Goal: Task Accomplishment & Management: Use online tool/utility

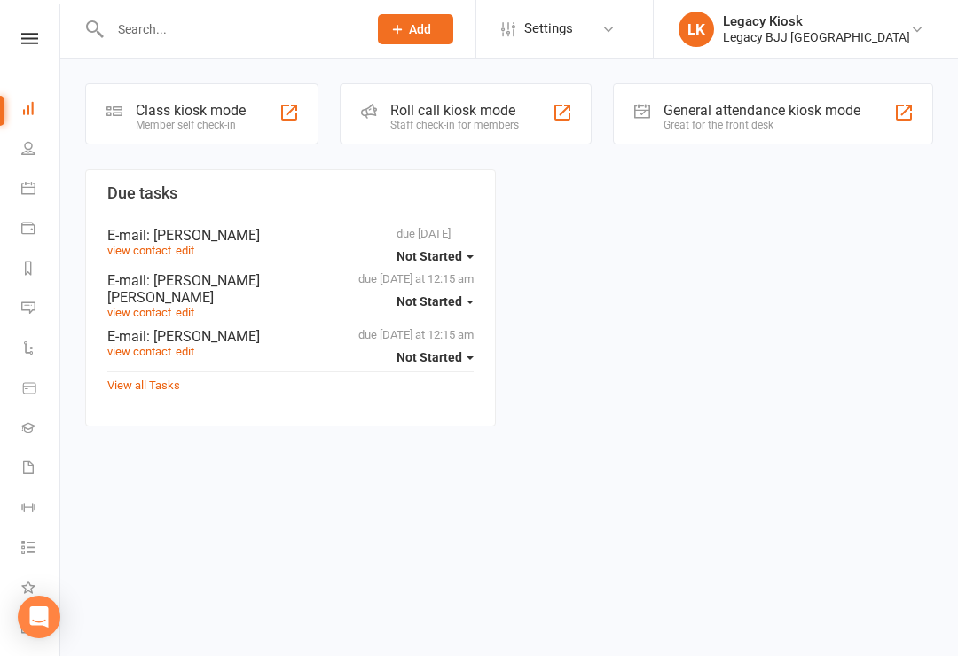
click at [214, 112] on div "Class kiosk mode" at bounding box center [191, 110] width 110 height 17
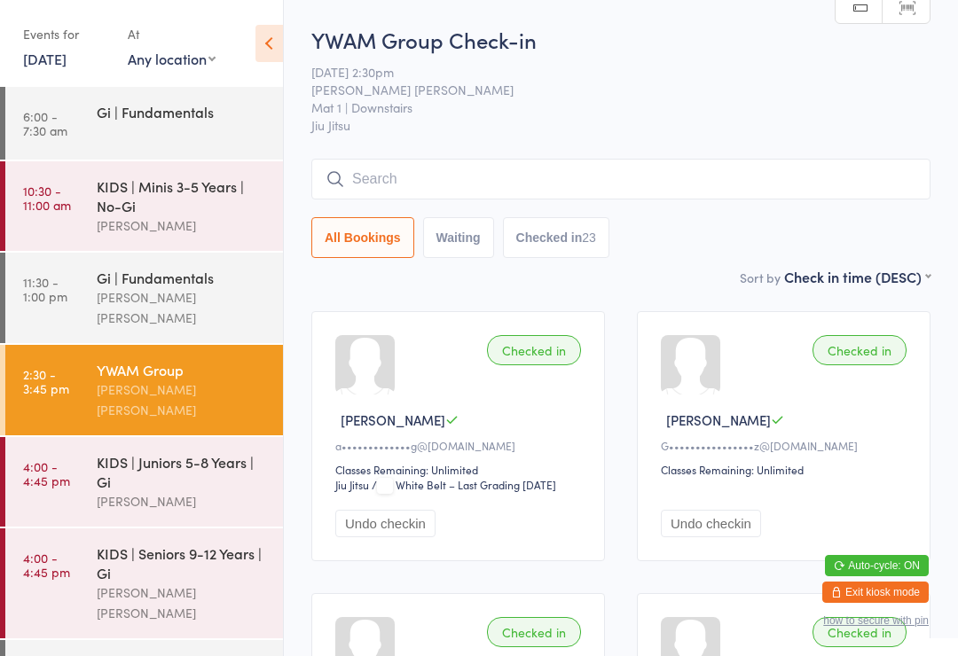
click at [155, 460] on div "KIDS | Juniors 5-8 Years | Gi" at bounding box center [182, 471] width 171 height 39
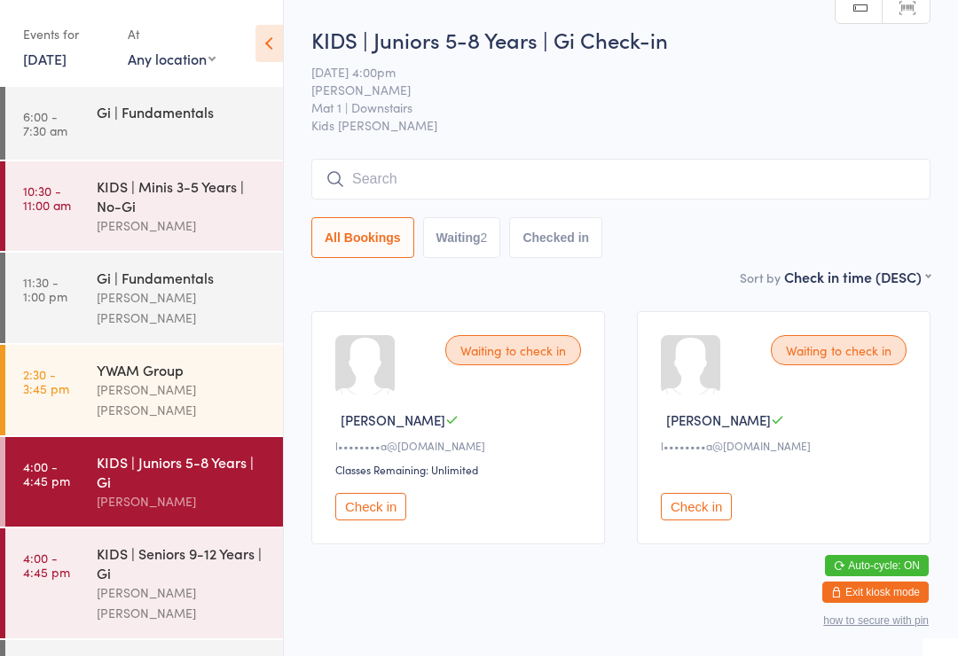
click at [390, 165] on input "search" at bounding box center [620, 179] width 619 height 41
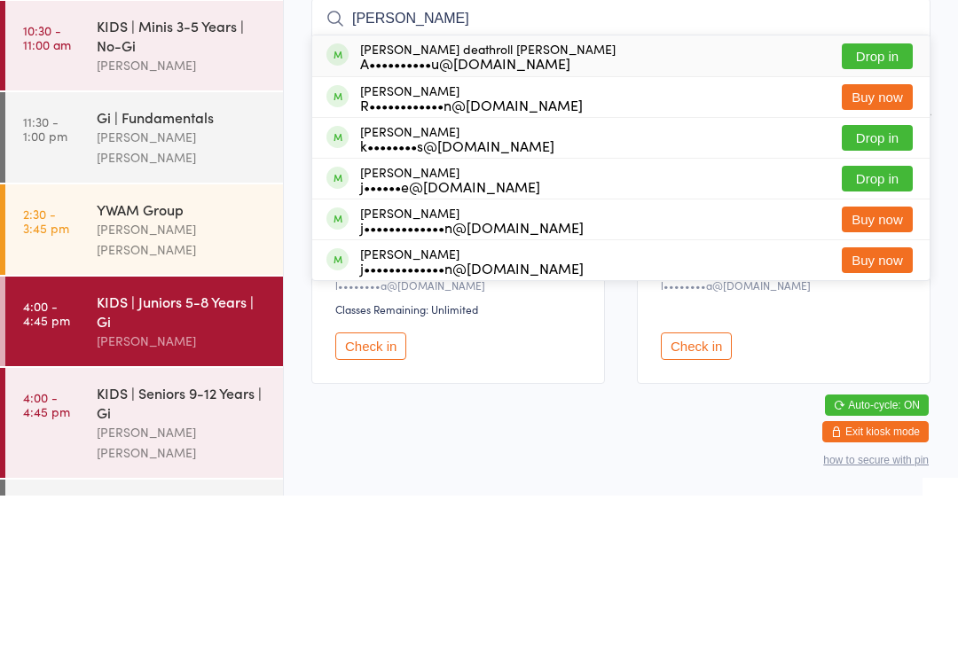
type input "Finley"
click at [884, 204] on button "Drop in" at bounding box center [877, 217] width 71 height 26
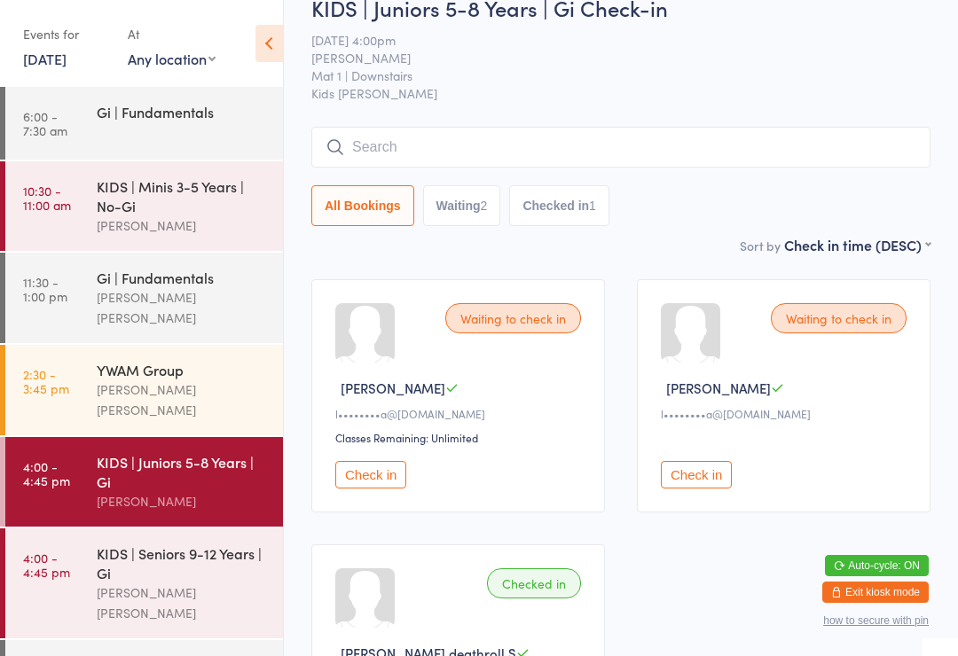
click at [429, 149] on input "search" at bounding box center [620, 147] width 619 height 41
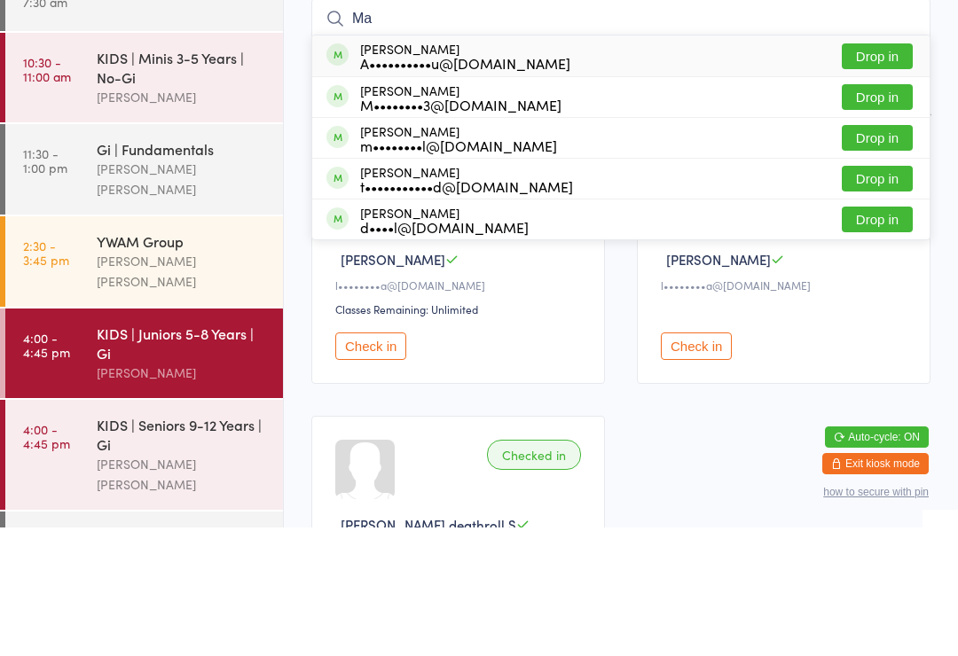
type input "M"
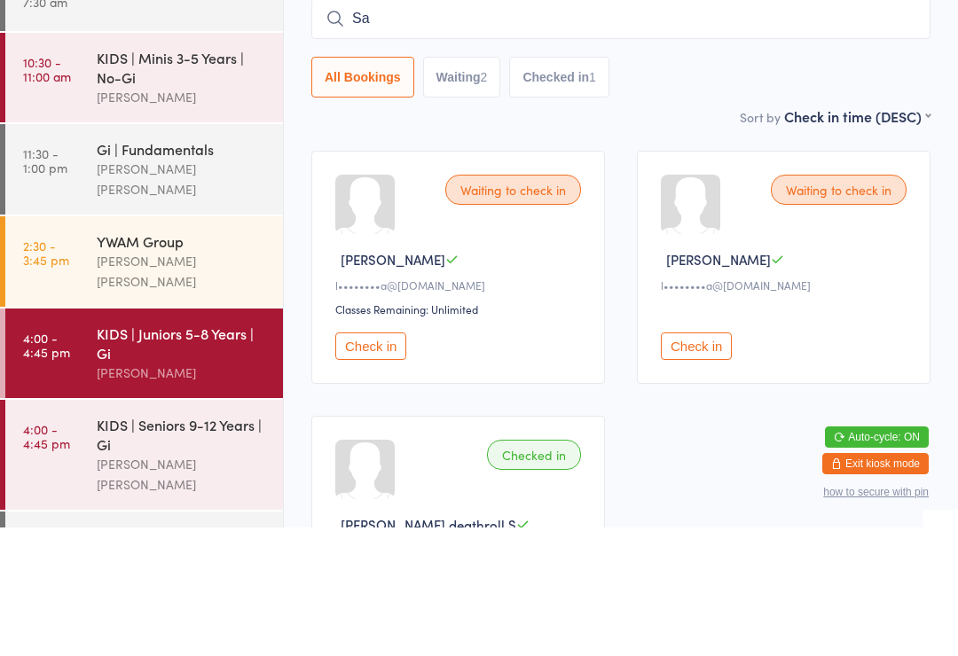
type input "S"
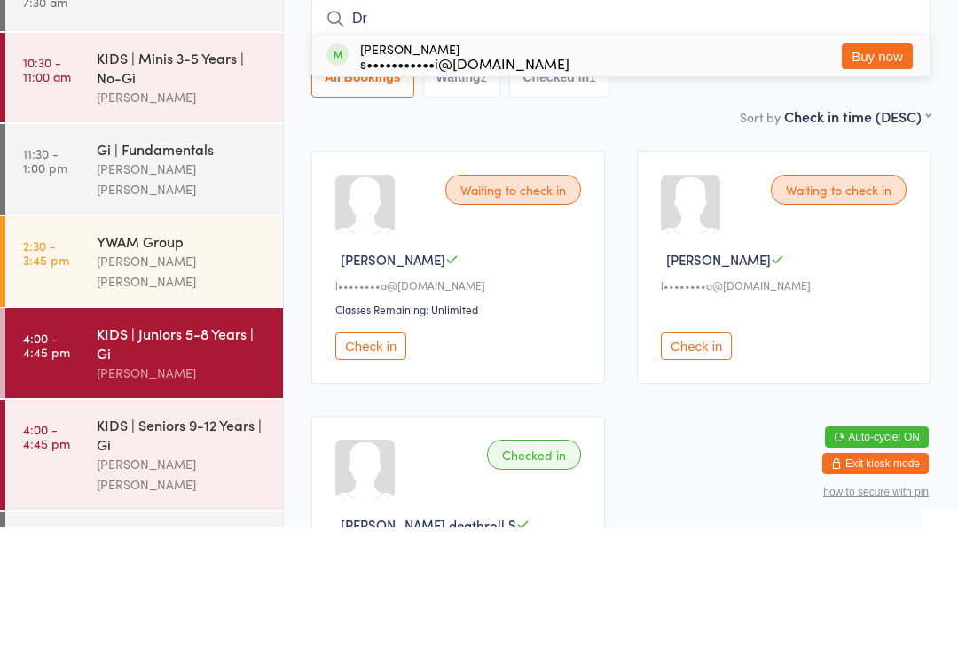
type input "D"
type input "B"
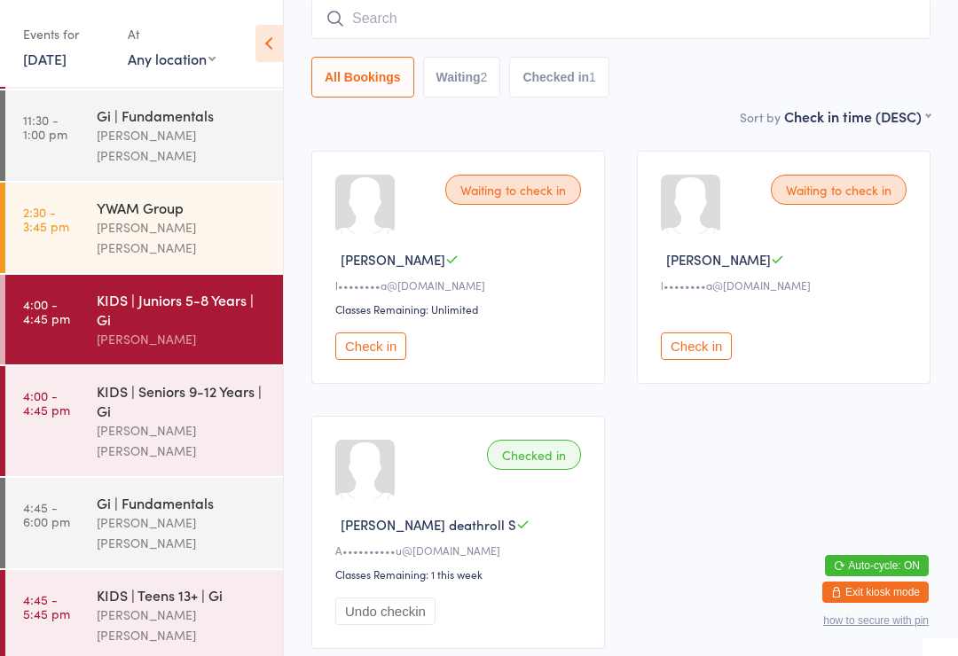
scroll to position [162, 0]
click at [197, 605] on div "Lucas Costa Santana" at bounding box center [182, 625] width 171 height 41
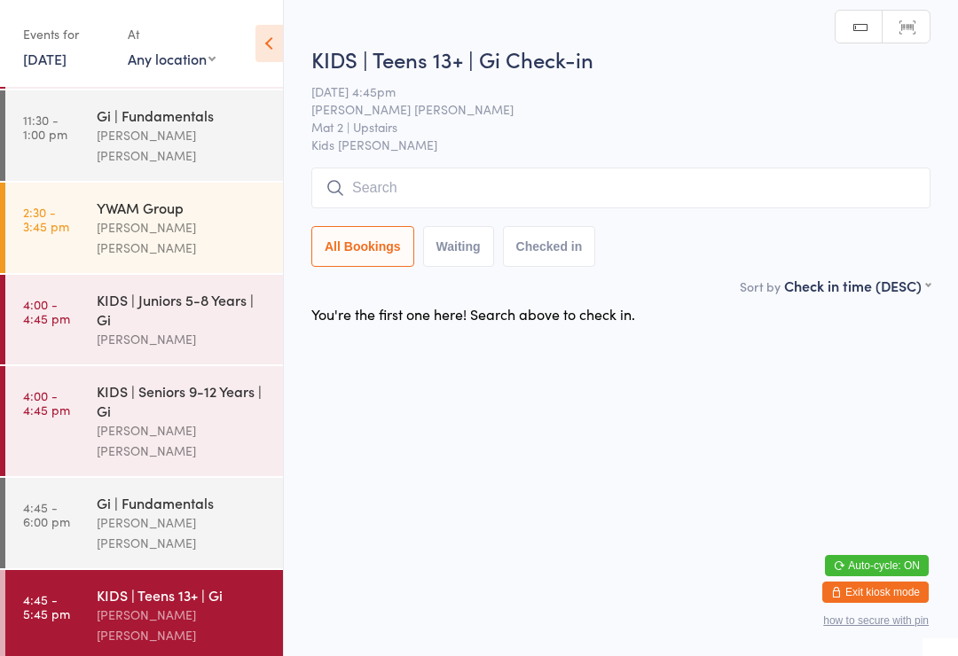
click at [511, 176] on input "search" at bounding box center [620, 188] width 619 height 41
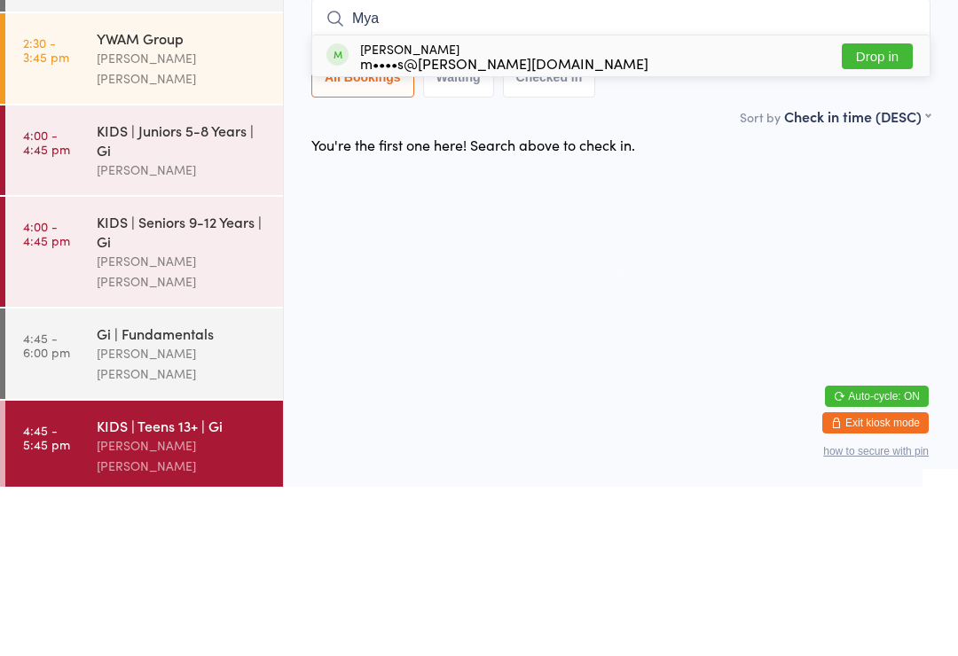
type input "Mya"
click at [476, 211] on div "Mya Wettle m••••s@wettle.com" at bounding box center [504, 225] width 288 height 28
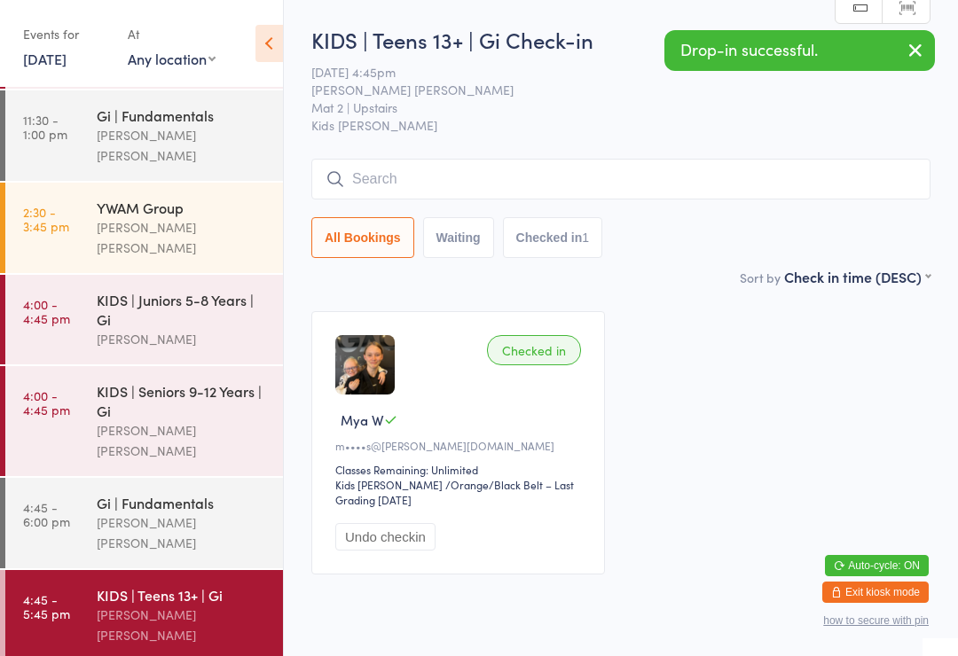
click at [226, 290] on div "KIDS | Juniors 5-8 Years | Gi" at bounding box center [182, 309] width 171 height 39
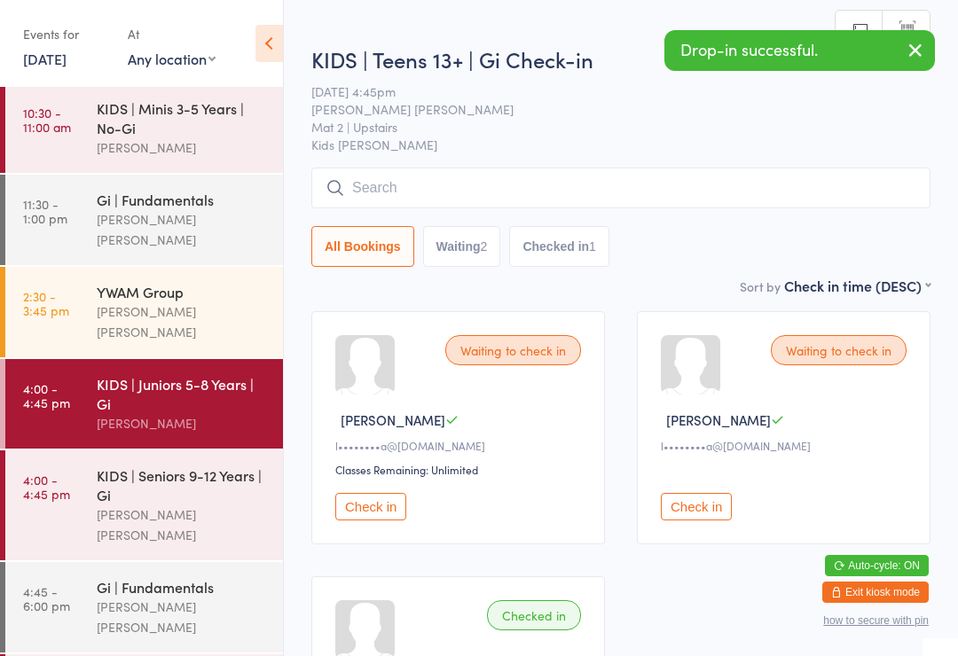
scroll to position [72, 0]
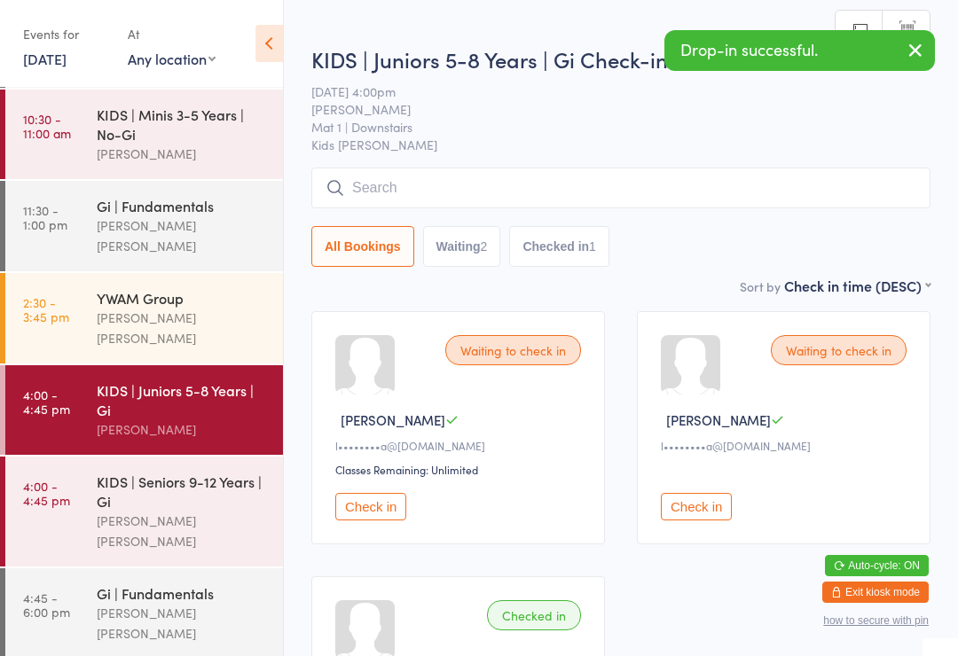
click at [237, 132] on div "KIDS | Minis 3-5 Years | No-Gi" at bounding box center [182, 124] width 171 height 39
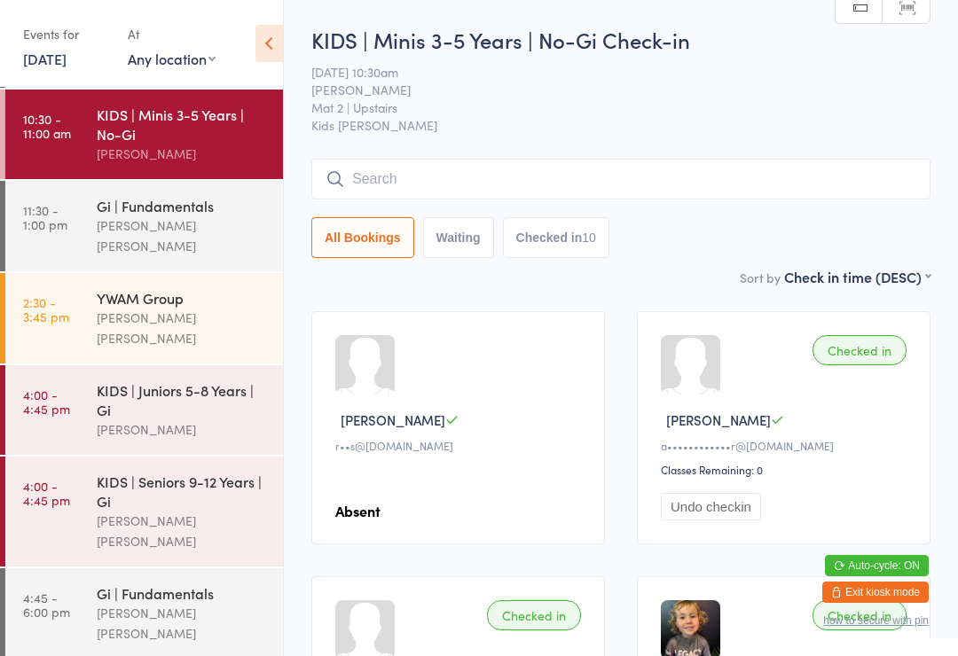
click at [113, 288] on div "YWAM Group" at bounding box center [182, 298] width 171 height 20
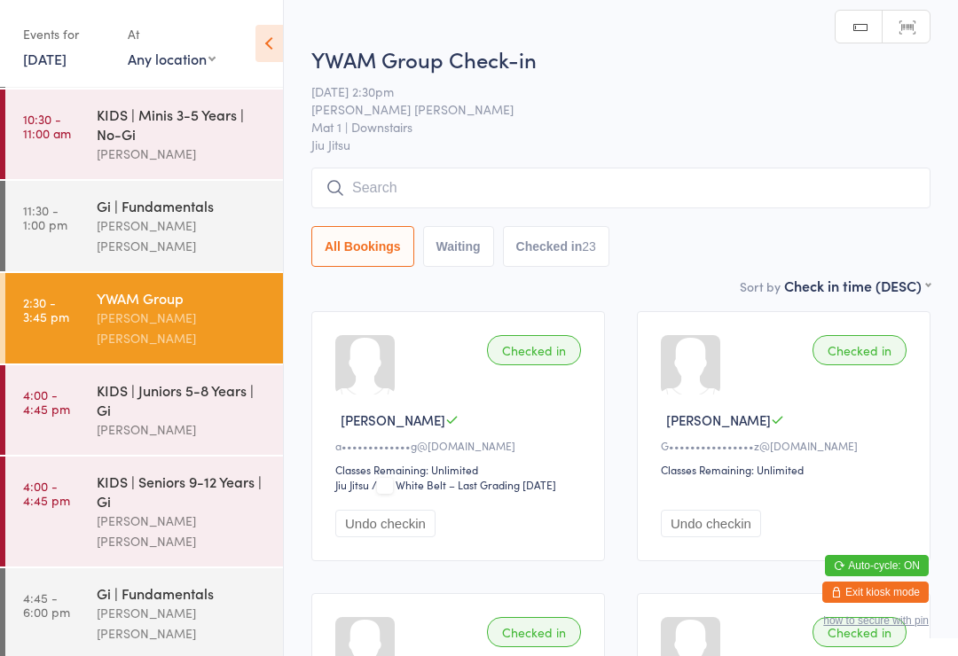
click at [114, 483] on div "KIDS | Seniors 9-12 Years | Gi" at bounding box center [182, 491] width 171 height 39
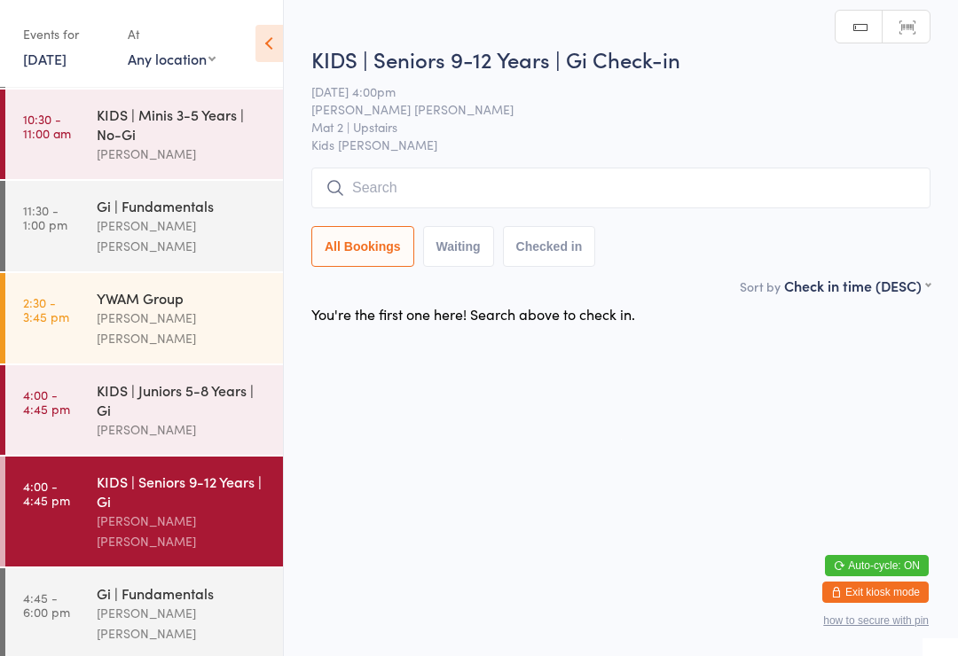
click at [853, 181] on input "search" at bounding box center [620, 188] width 619 height 41
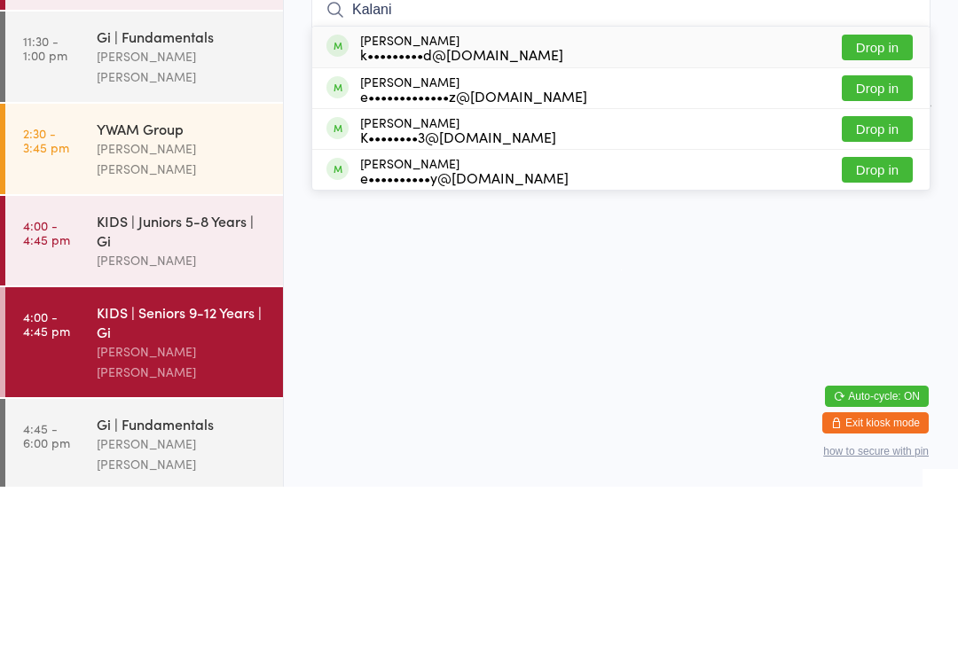
type input "Kalani"
click at [896, 245] on button "Drop in" at bounding box center [877, 258] width 71 height 26
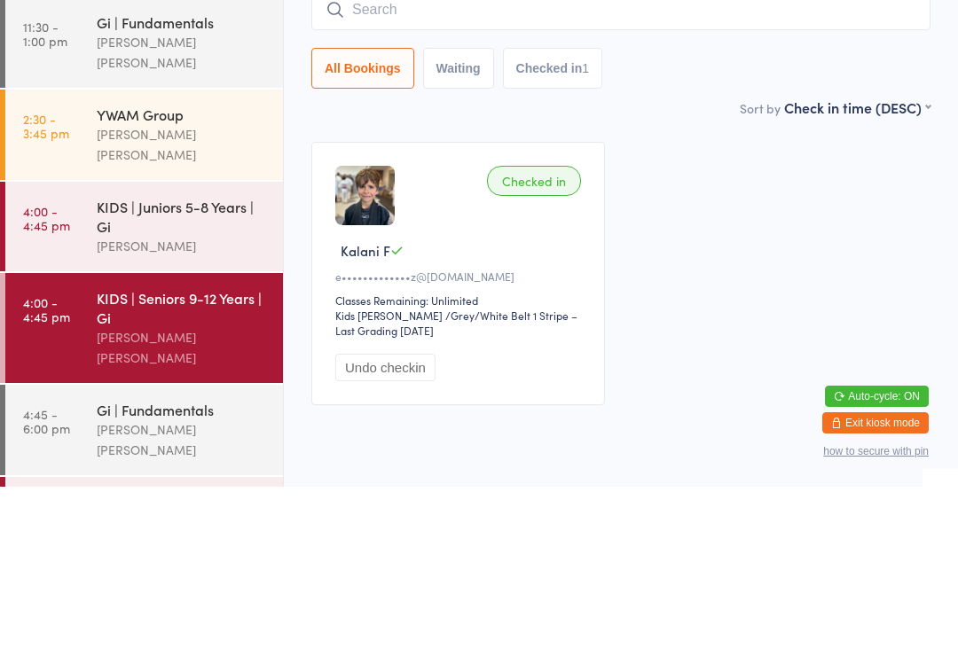
scroll to position [90, 0]
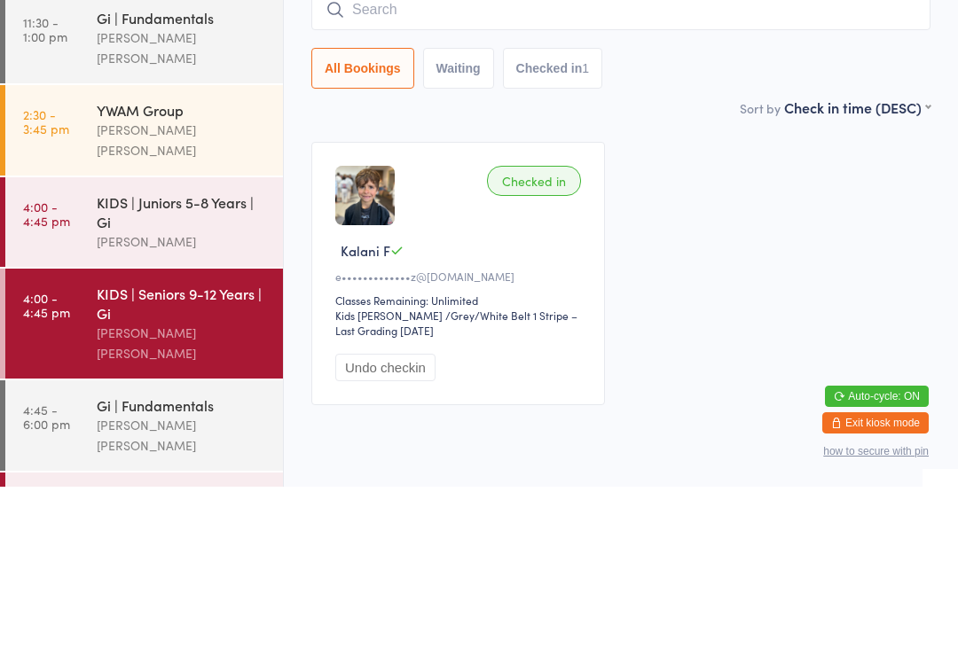
click at [211, 362] on div "KIDS | Juniors 5-8 Years | Gi" at bounding box center [182, 381] width 171 height 39
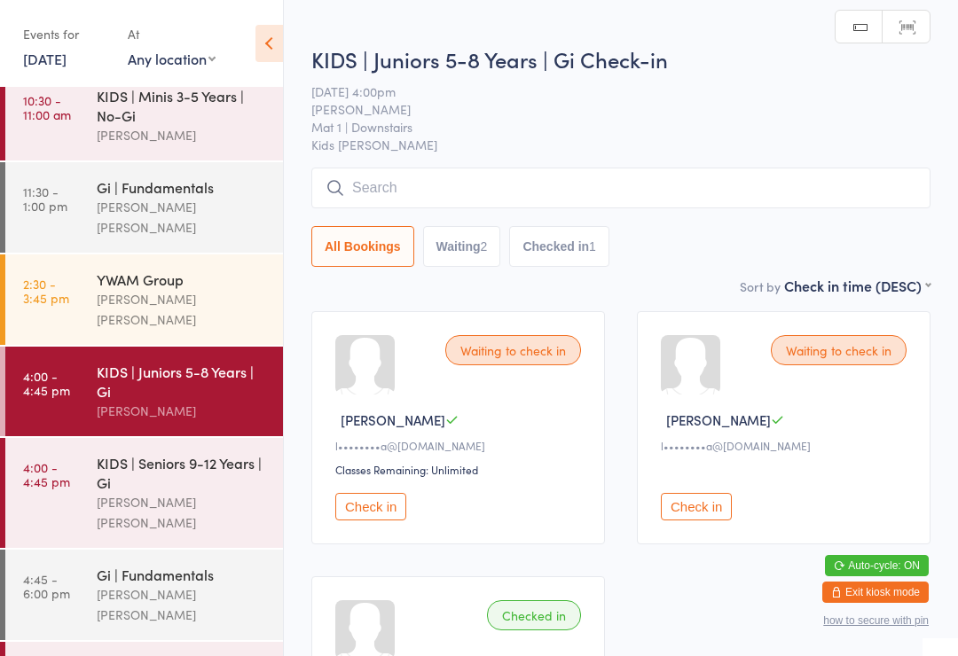
click at [488, 184] on input "search" at bounding box center [620, 188] width 619 height 41
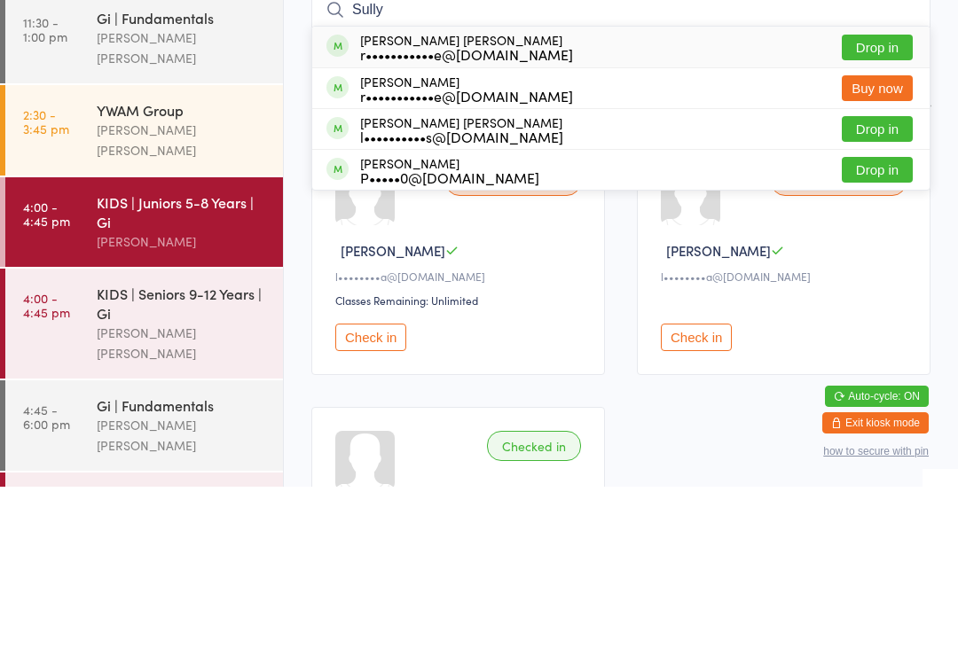
type input "Sully"
click at [875, 286] on button "Drop in" at bounding box center [877, 299] width 71 height 26
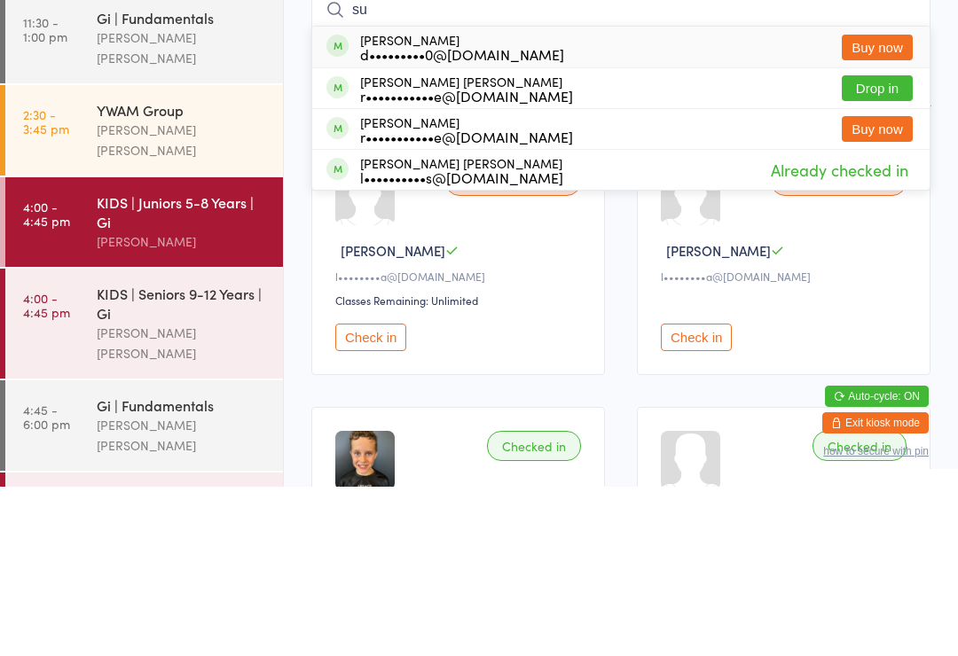
type input "s"
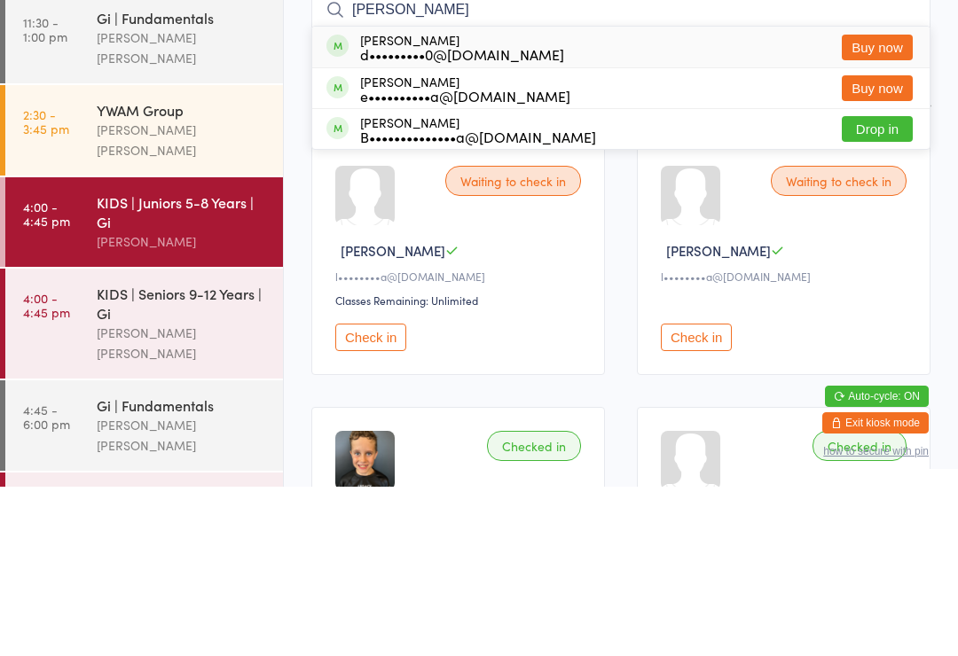
click at [793, 159] on input "felipe" at bounding box center [620, 179] width 619 height 41
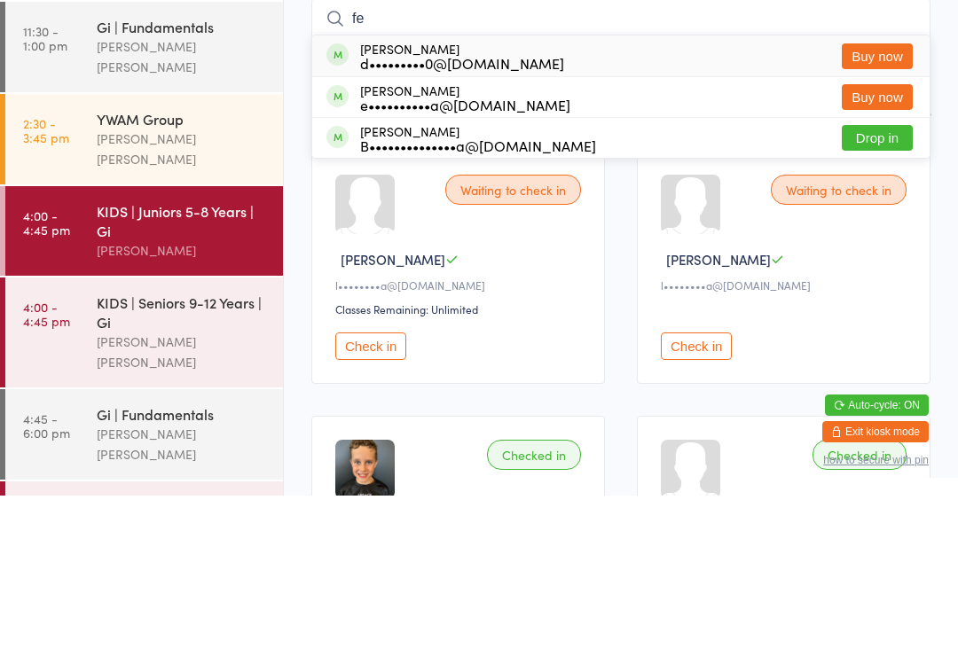
type input "f"
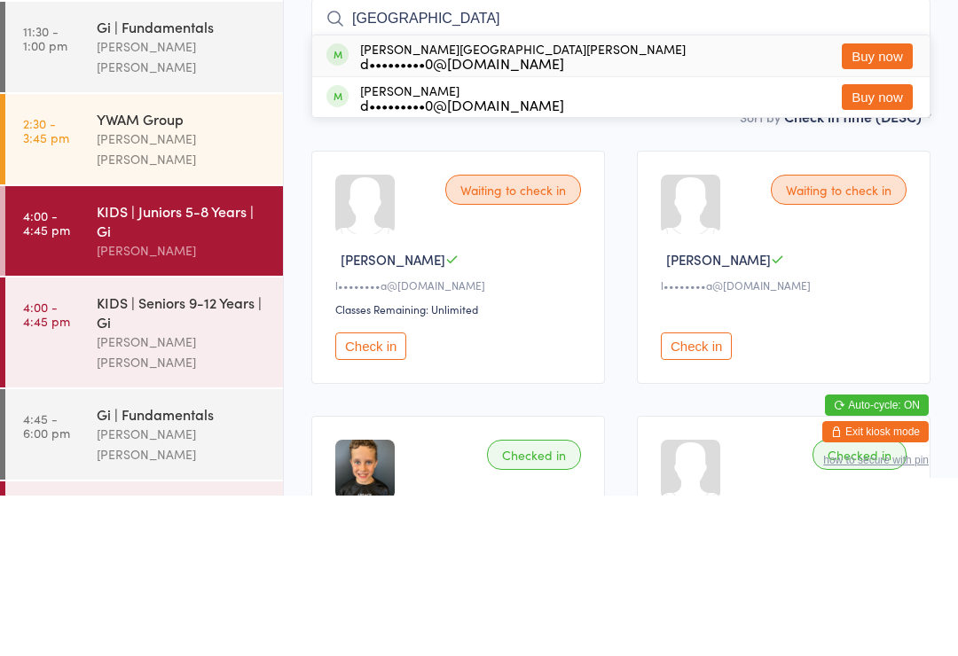
click at [362, 335] on div at bounding box center [364, 364] width 59 height 59
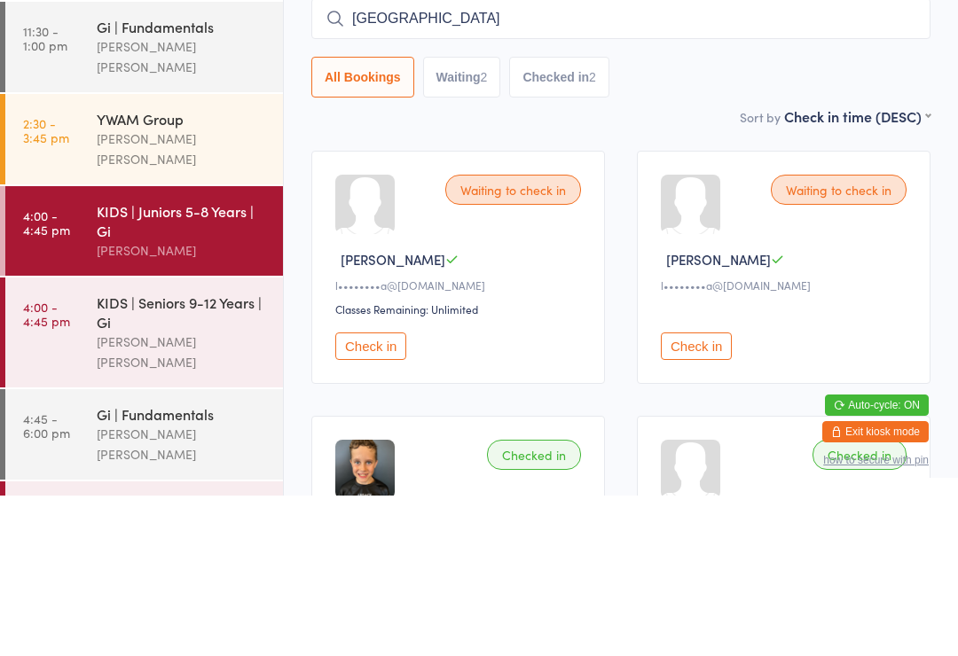
scroll to position [161, 0]
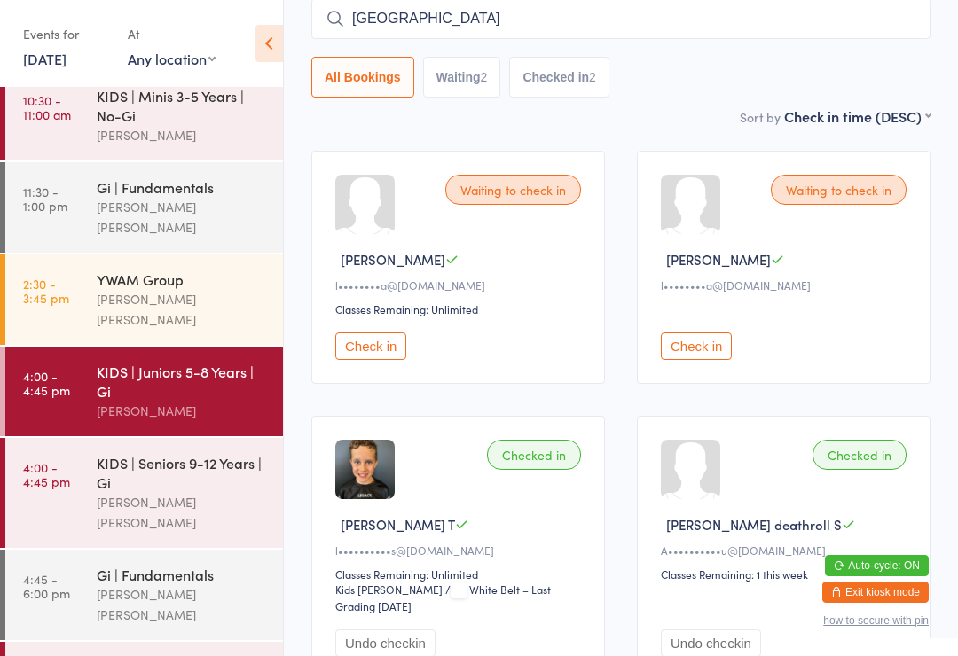
click at [345, 217] on div at bounding box center [364, 204] width 59 height 59
click at [468, 51] on div "Lima All Bookings Waiting 2 Checked in 2" at bounding box center [620, 47] width 619 height 99
click at [440, 37] on input "Lima" at bounding box center [620, 18] width 619 height 41
click at [404, 24] on input "Lima" at bounding box center [620, 18] width 619 height 41
type input "L"
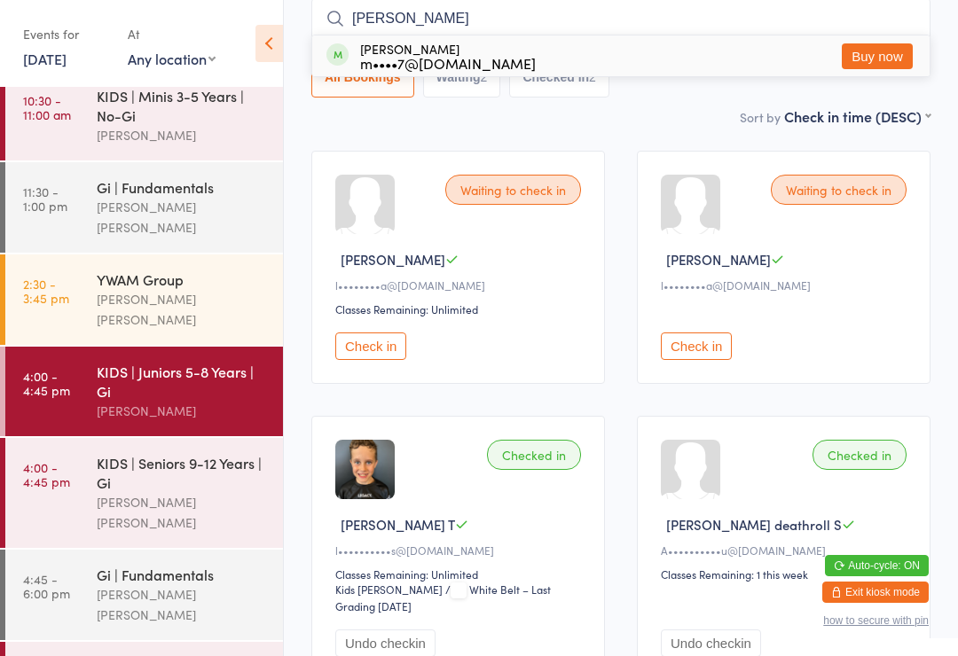
type input "Ahmed"
click at [436, 52] on div "Ahmed Saeed m••••7@gmail.com" at bounding box center [448, 56] width 176 height 28
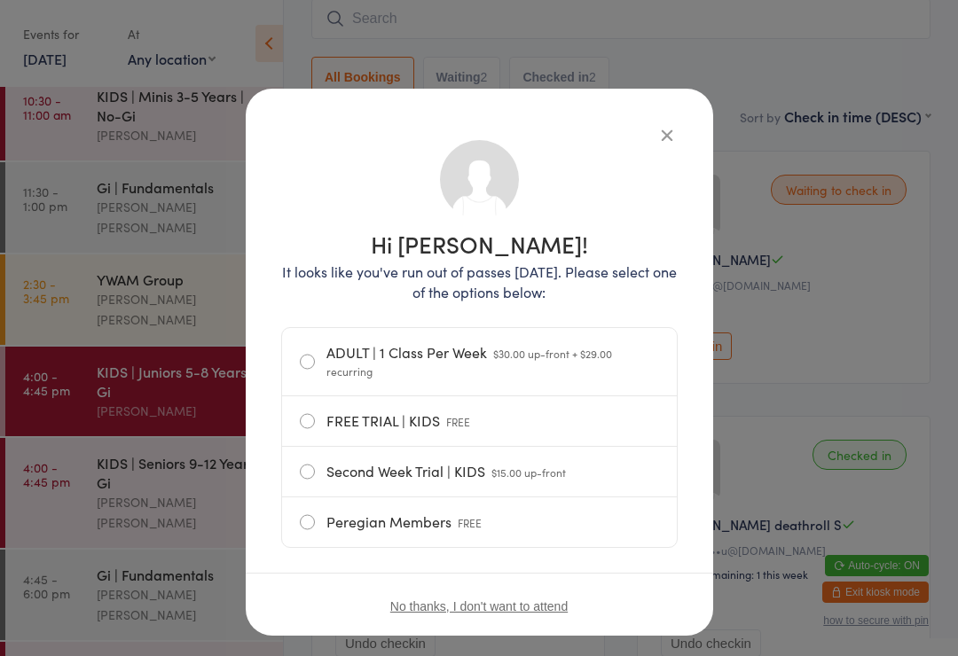
click at [664, 128] on icon "button" at bounding box center [667, 135] width 20 height 20
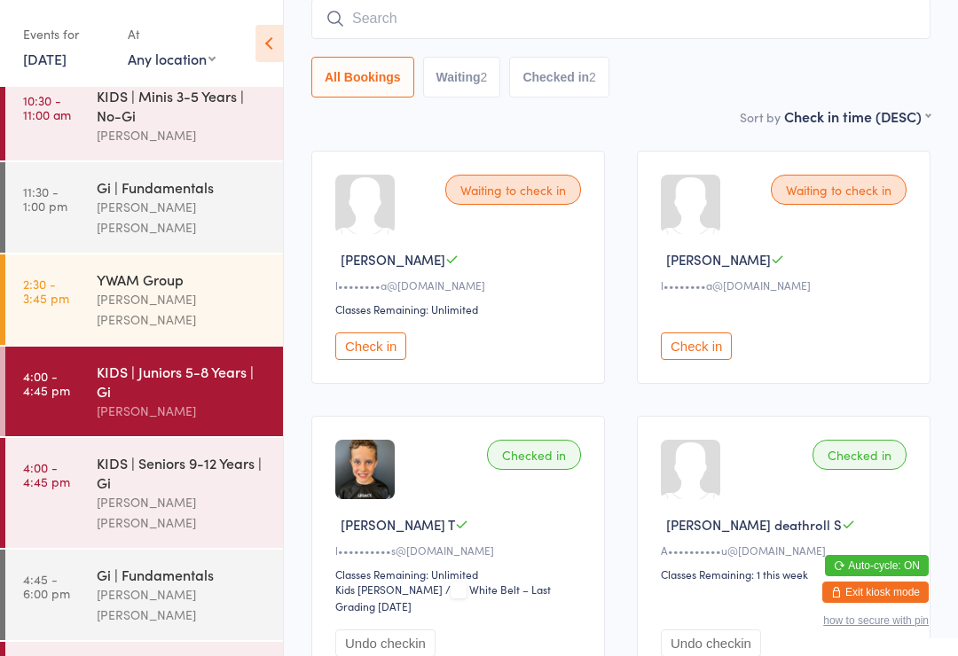
click at [695, 110] on div "Sort by Check in time (DESC) First name (ASC) First name (DESC) Last name (ASC)…" at bounding box center [620, 116] width 619 height 20
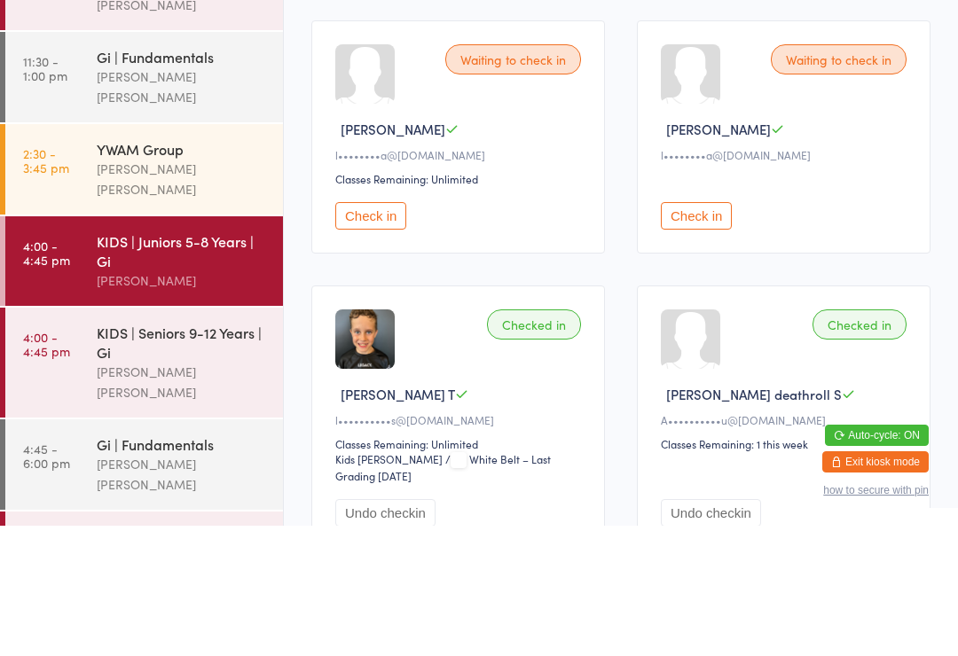
scroll to position [304, 0]
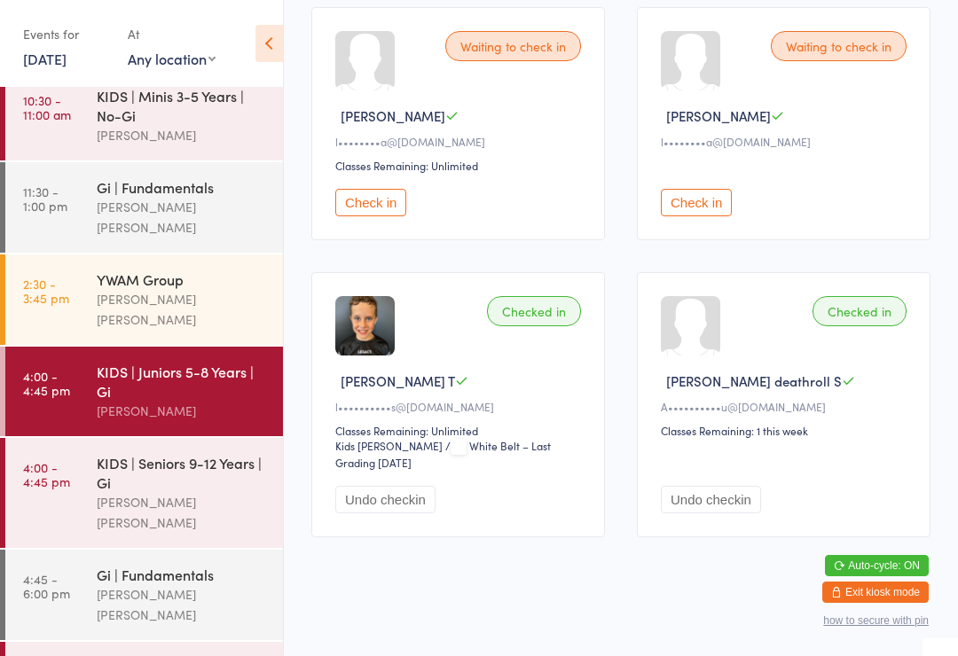
click at [224, 453] on div "KIDS | Seniors 9-12 Years | Gi" at bounding box center [182, 472] width 171 height 39
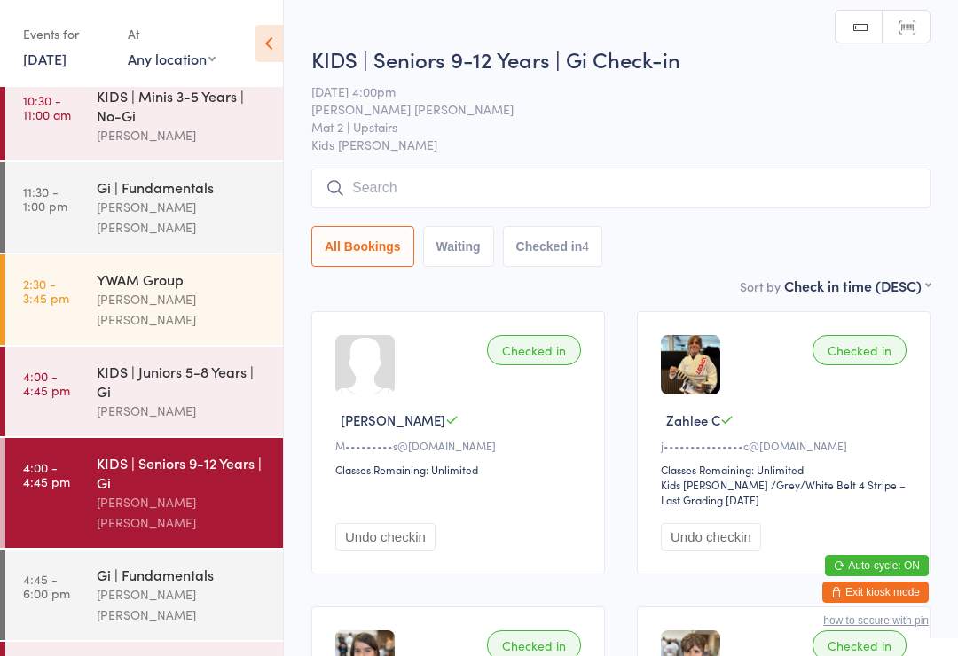
click at [417, 197] on input "search" at bounding box center [620, 188] width 619 height 41
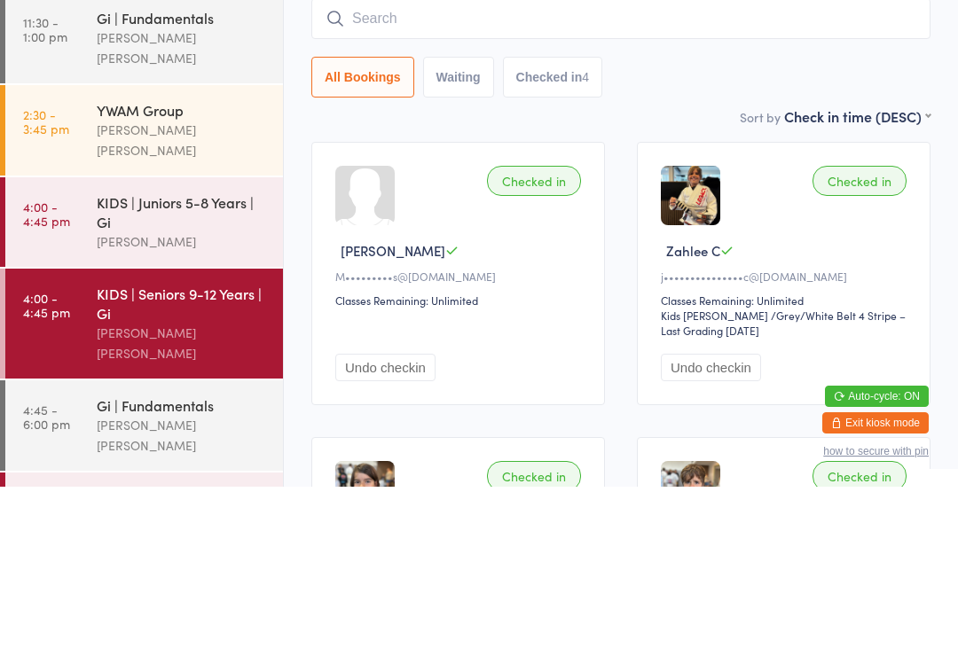
type input "M"
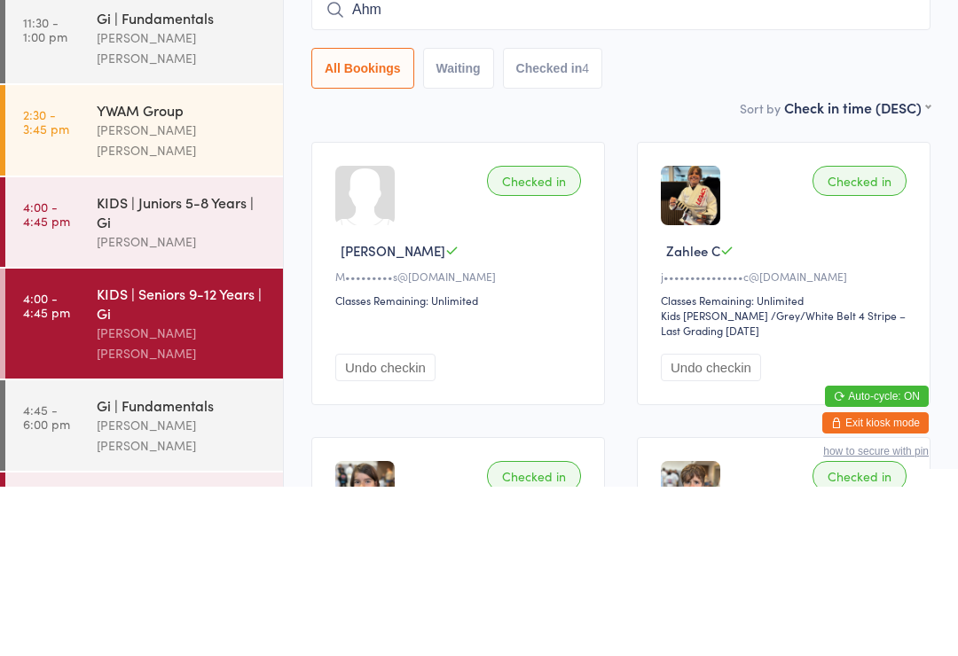
type input "Ahme"
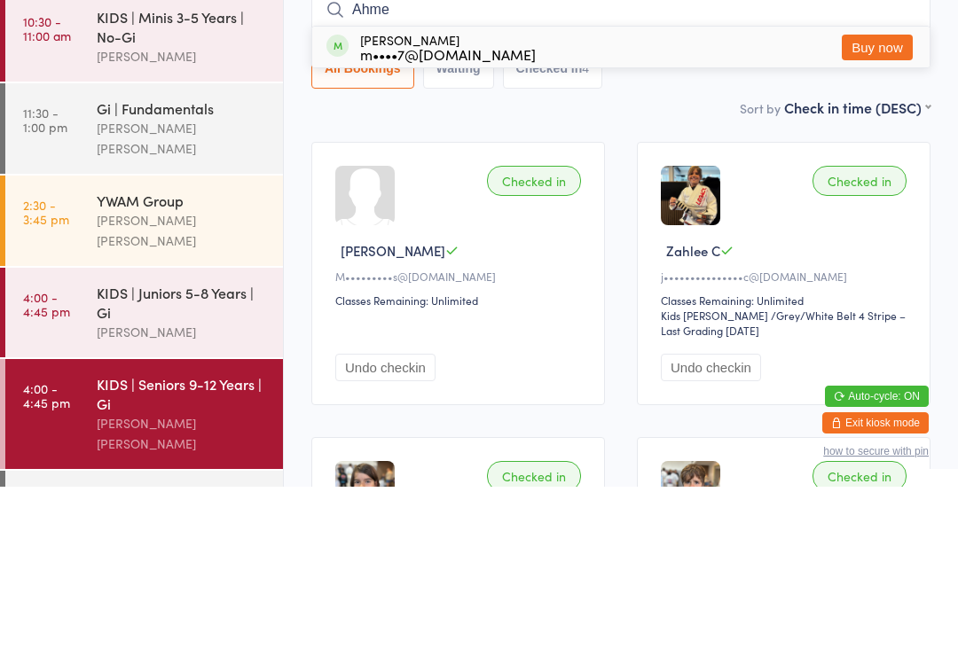
scroll to position [169, 0]
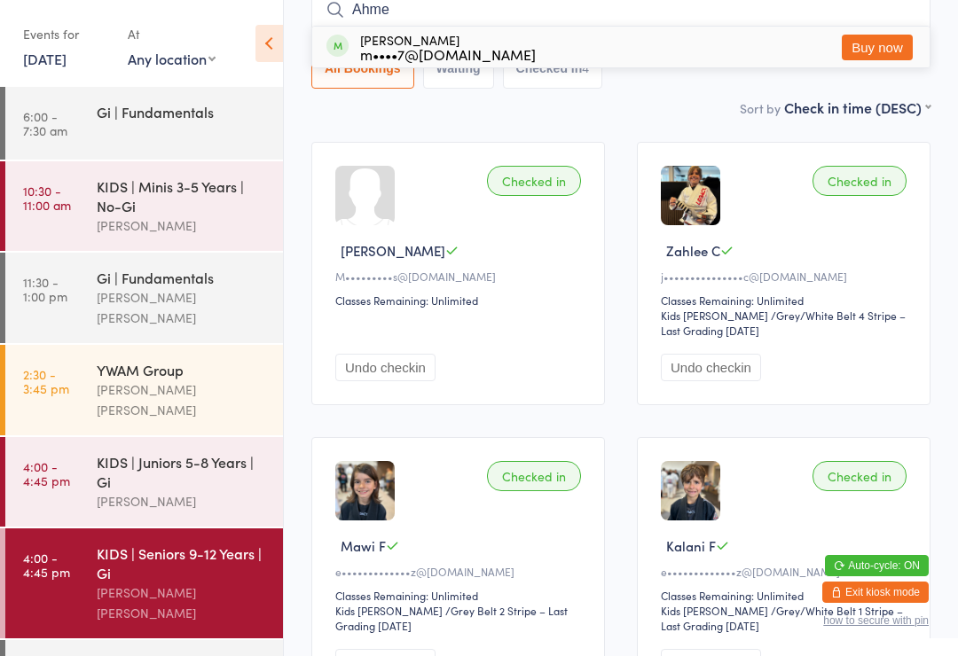
click at [222, 552] on div "KIDS | Seniors 9-12 Years | Gi" at bounding box center [182, 563] width 171 height 39
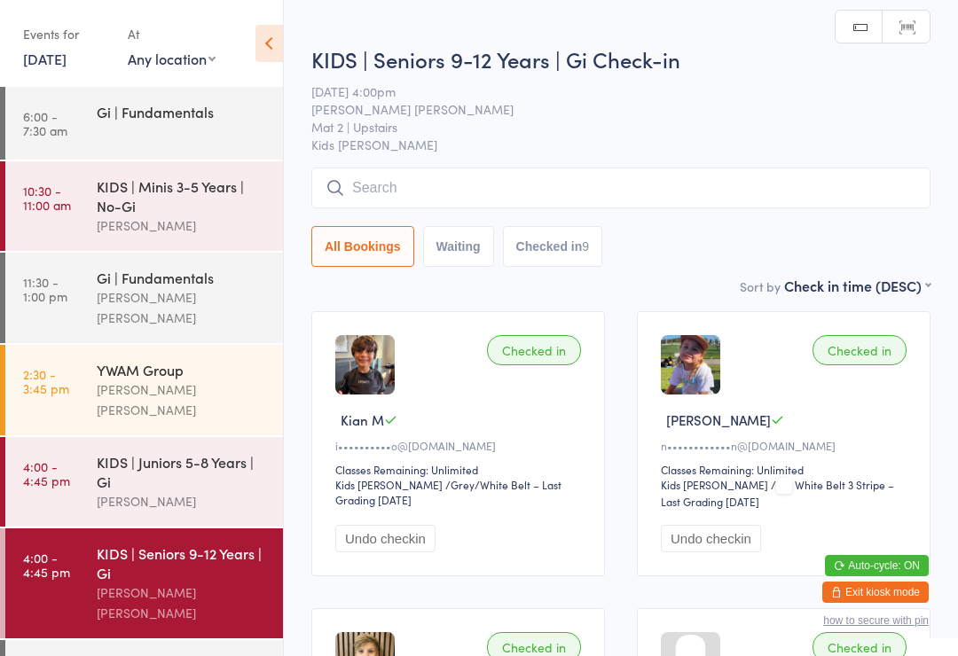
click at [531, 206] on input "search" at bounding box center [620, 188] width 619 height 41
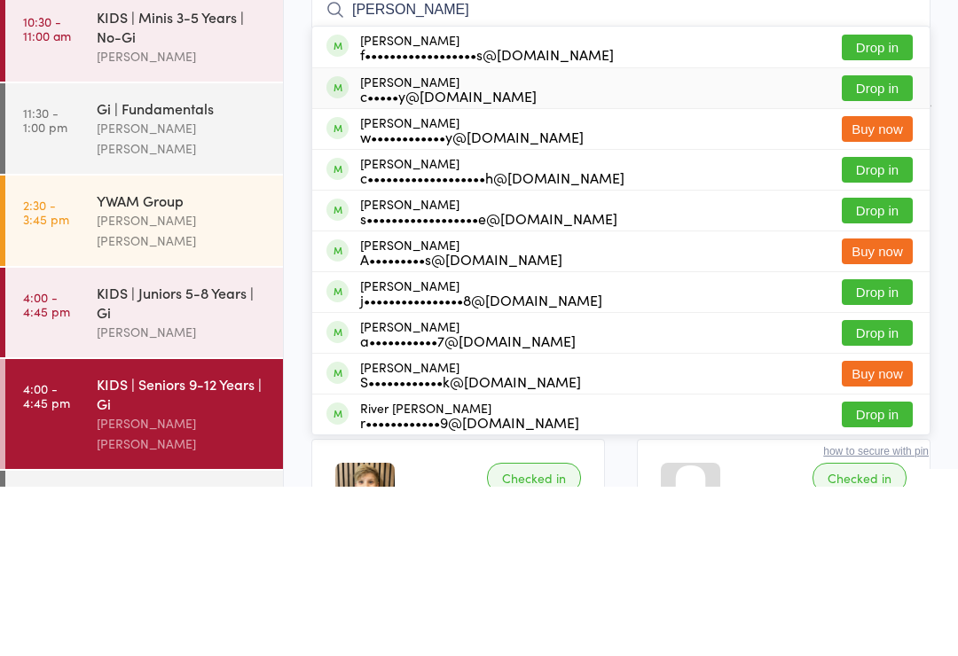
type input "Oliver"
click at [416, 258] on div "c•••••y@hotmail.com" at bounding box center [448, 265] width 177 height 14
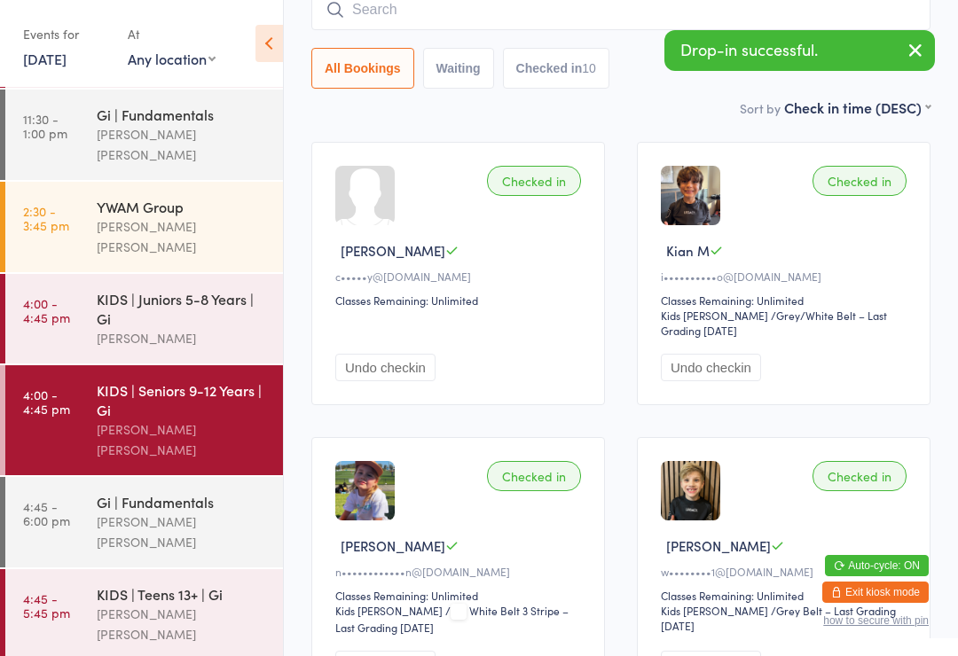
scroll to position [162, 0]
click at [190, 570] on div "KIDS | Teens 13+ | Gi Lucas Costa Santana" at bounding box center [190, 615] width 186 height 90
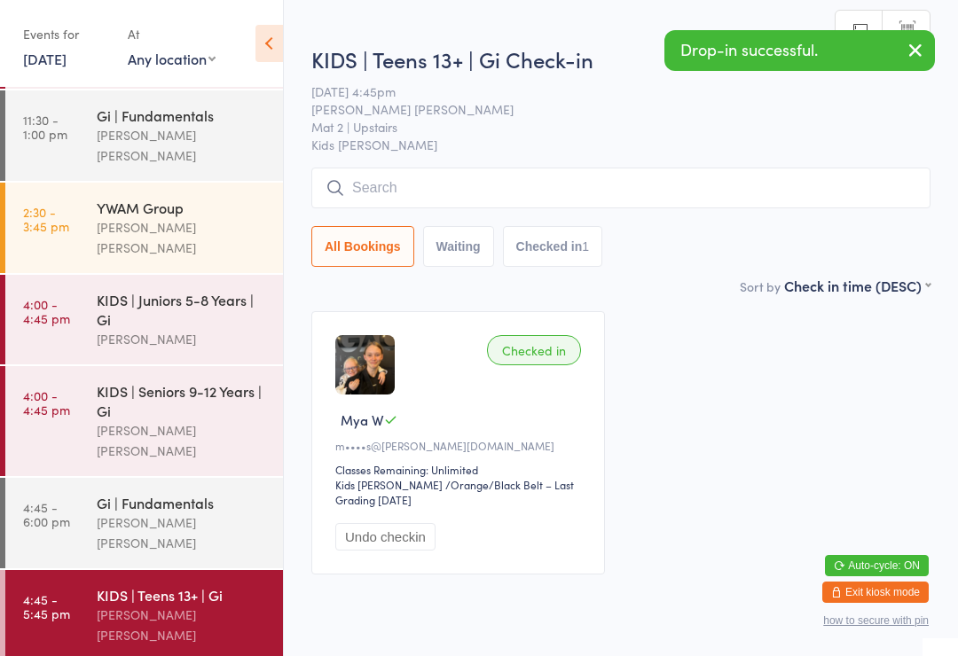
click at [586, 200] on input "search" at bounding box center [620, 188] width 619 height 41
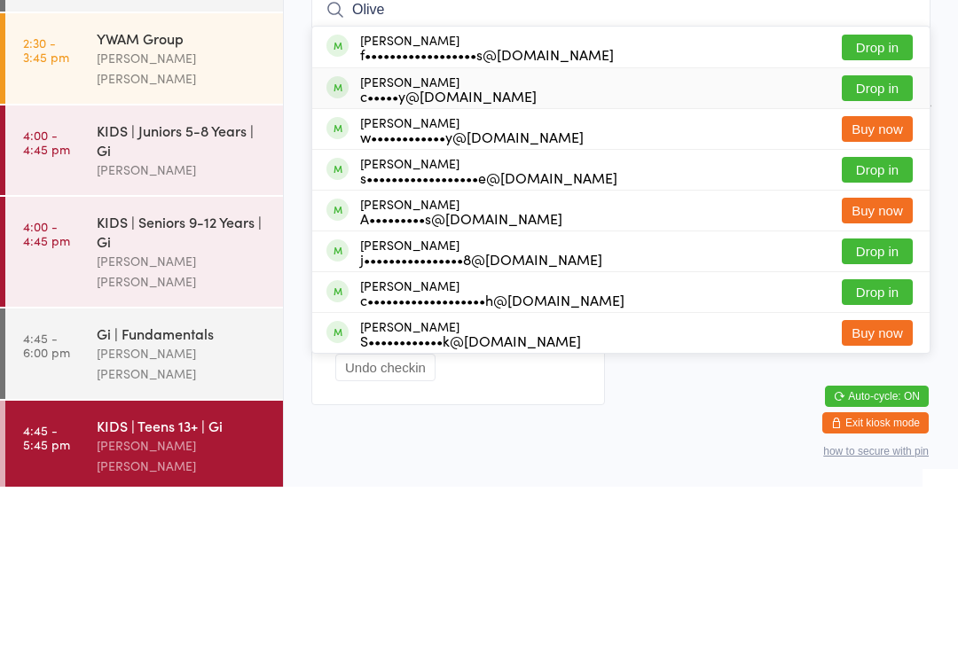
type input "Olive"
click at [463, 258] on div "c•••••y@hotmail.com" at bounding box center [448, 265] width 177 height 14
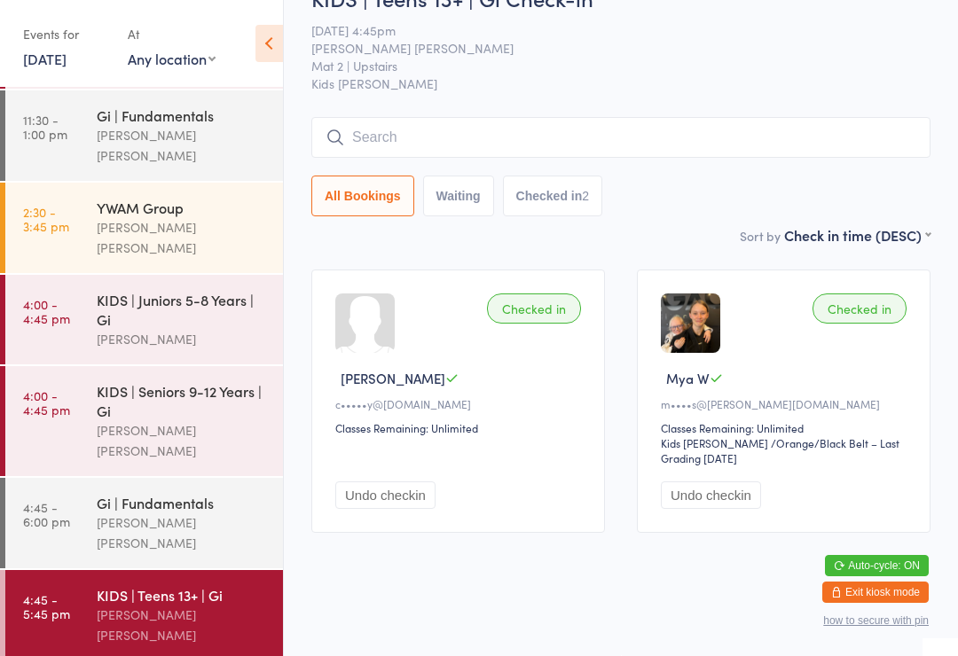
click at [547, 119] on input "search" at bounding box center [620, 137] width 619 height 41
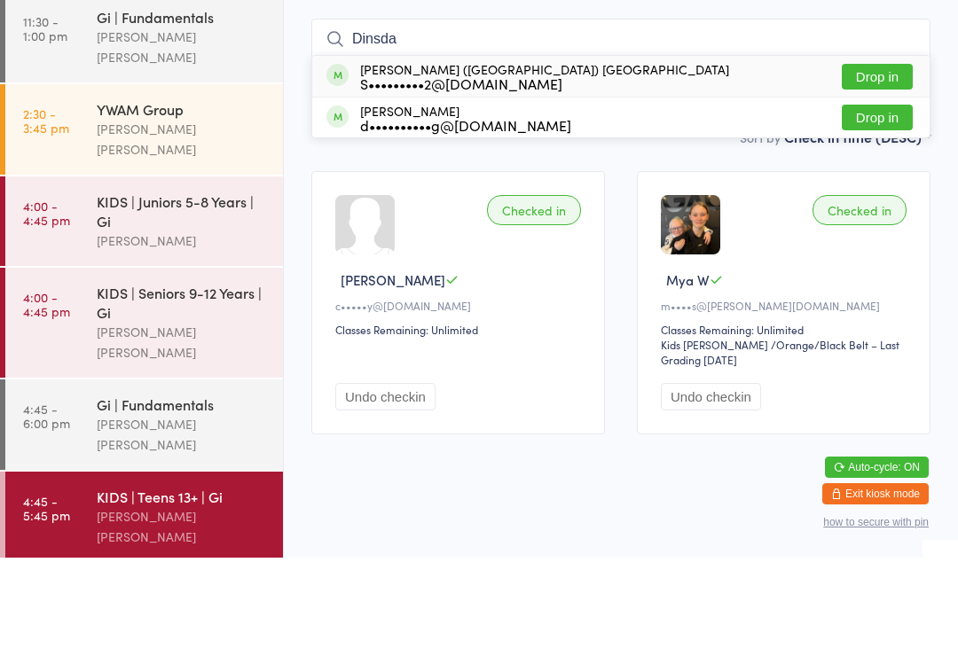
type input "Dinsda"
click at [405, 161] on div "Ellis (Chippy) Dinsdale S•••••••••2@gmail.com" at bounding box center [544, 175] width 369 height 28
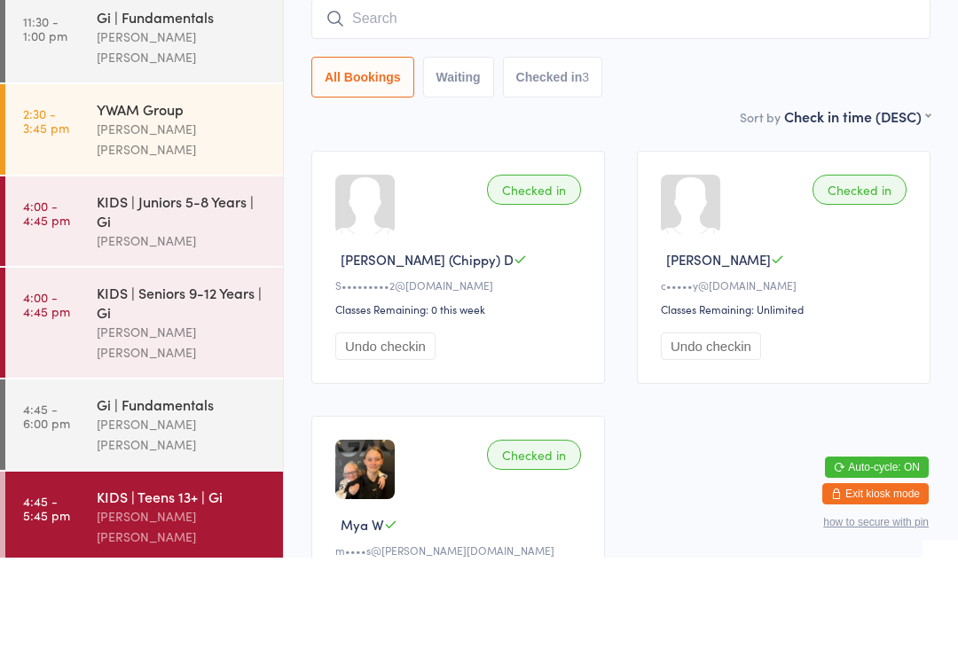
scroll to position [161, 0]
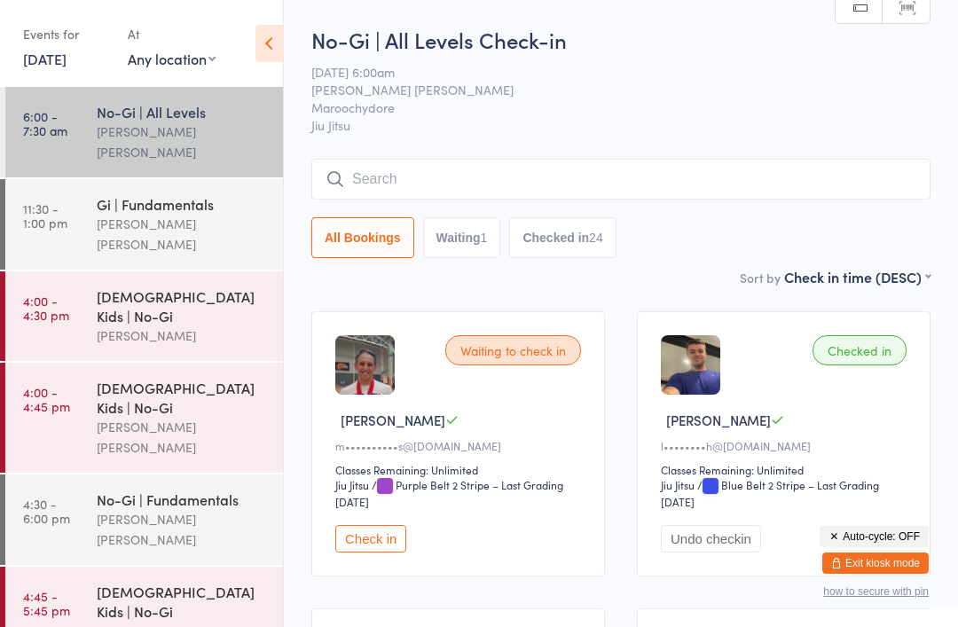
click at [78, 363] on link "4:00 - 4:45 pm 6-9 yo Kids | No-Gi Lucas Costa Santana" at bounding box center [144, 418] width 278 height 110
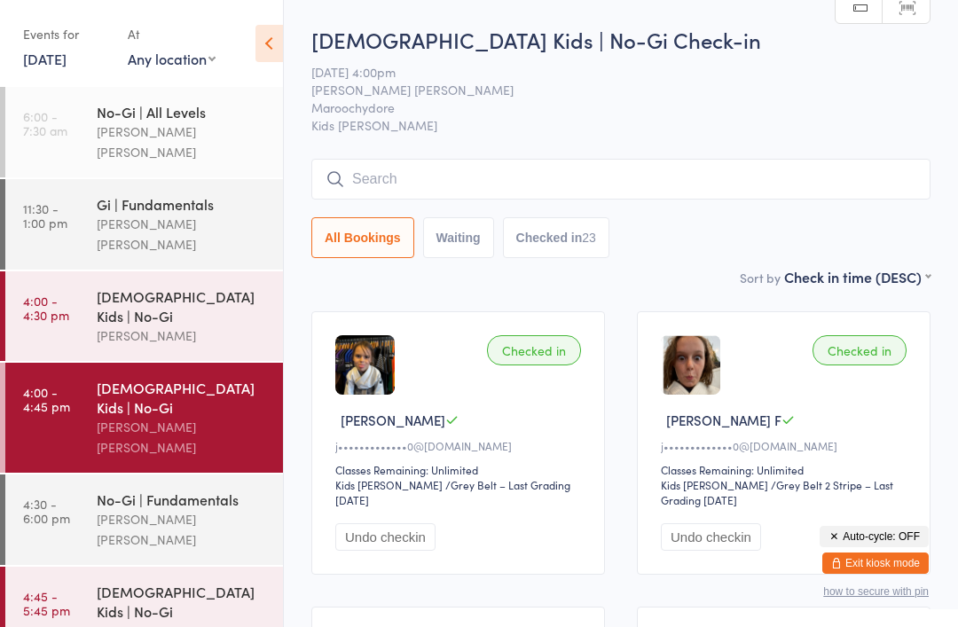
click at [773, 197] on input "search" at bounding box center [620, 179] width 619 height 41
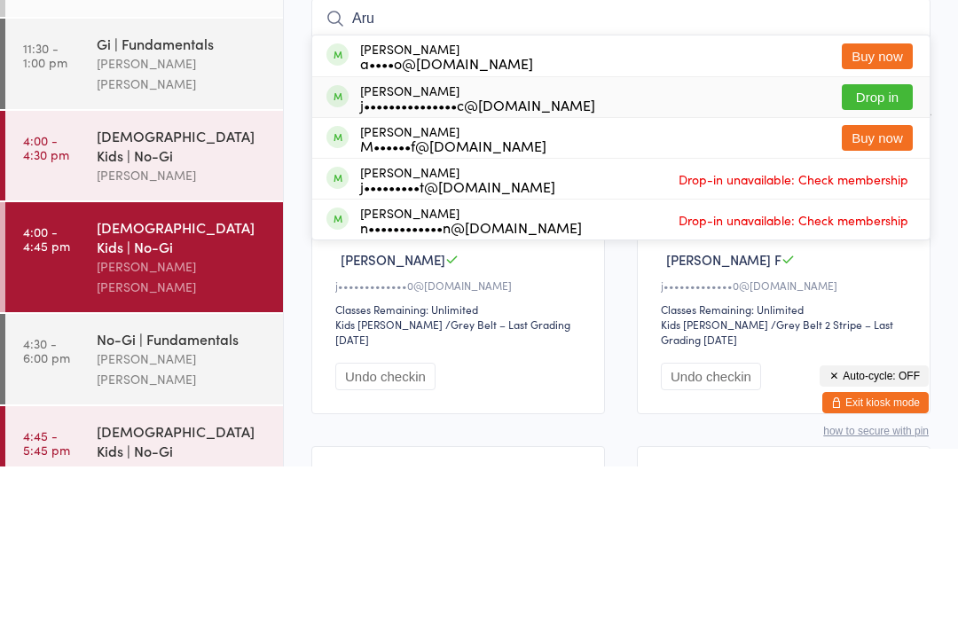
type input "Aru"
click at [527, 258] on div "j•••••••••••••••c@gmail.com" at bounding box center [477, 265] width 235 height 14
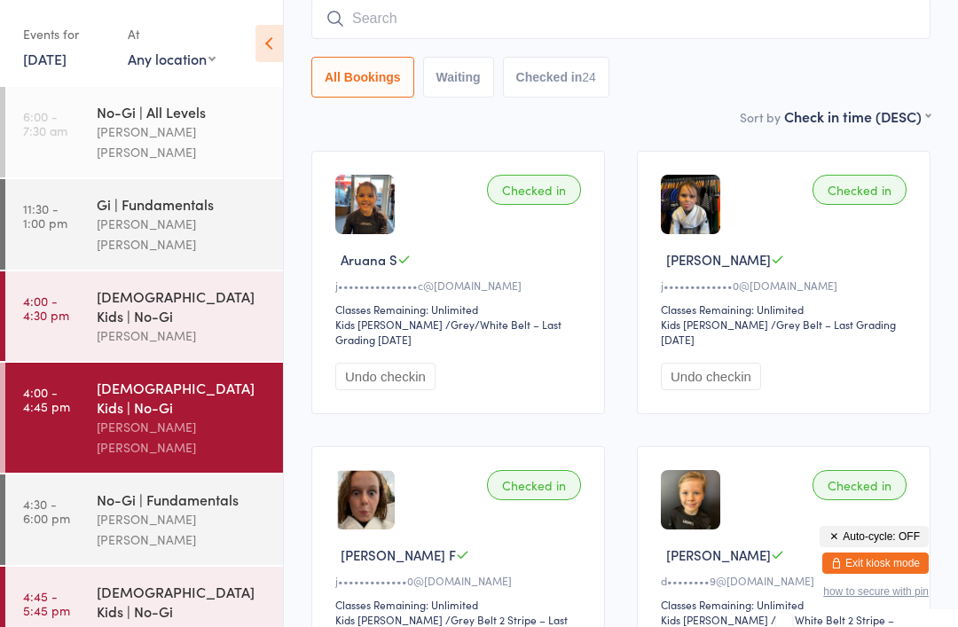
click at [555, 39] on input "search" at bounding box center [620, 18] width 619 height 41
click at [832, 98] on div "All Bookings Waiting Checked in 24" at bounding box center [620, 77] width 619 height 41
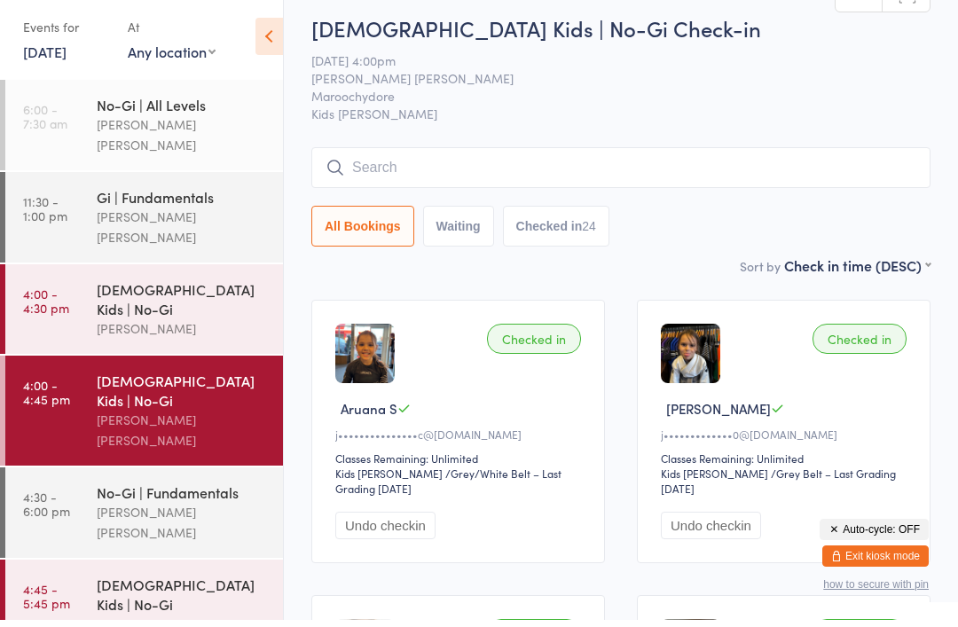
scroll to position [0, 0]
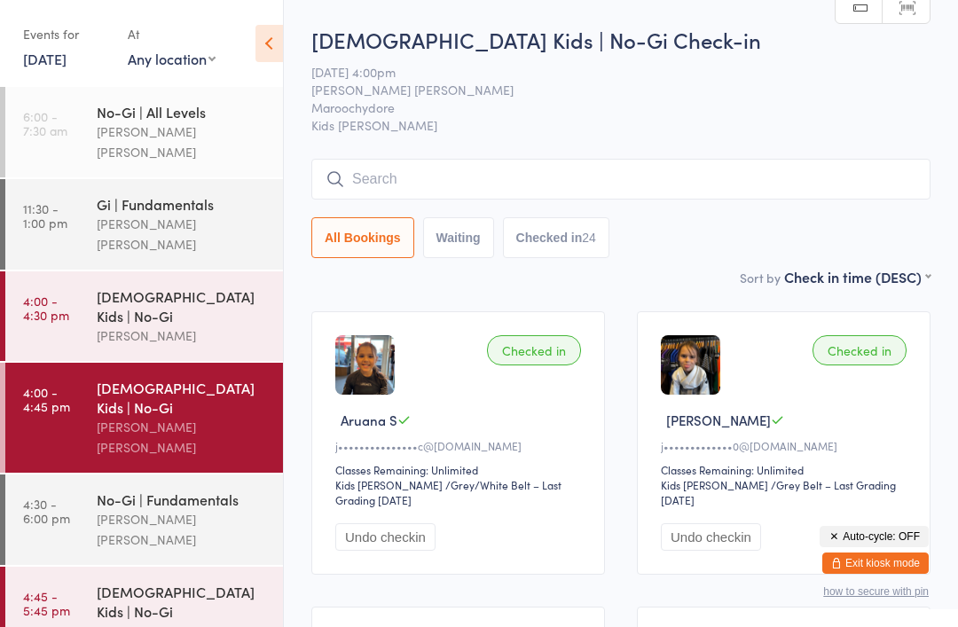
click at [154, 475] on div "No-Gi | Fundamentals Lucas Costa Santana" at bounding box center [190, 520] width 186 height 90
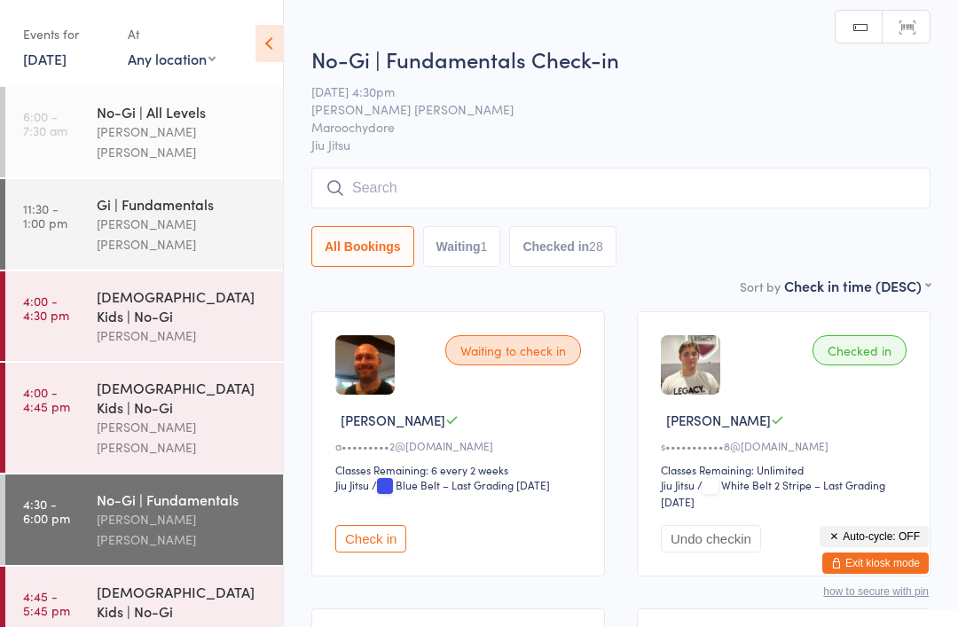
click at [177, 417] on div "Lucas Costa Santana" at bounding box center [182, 437] width 171 height 41
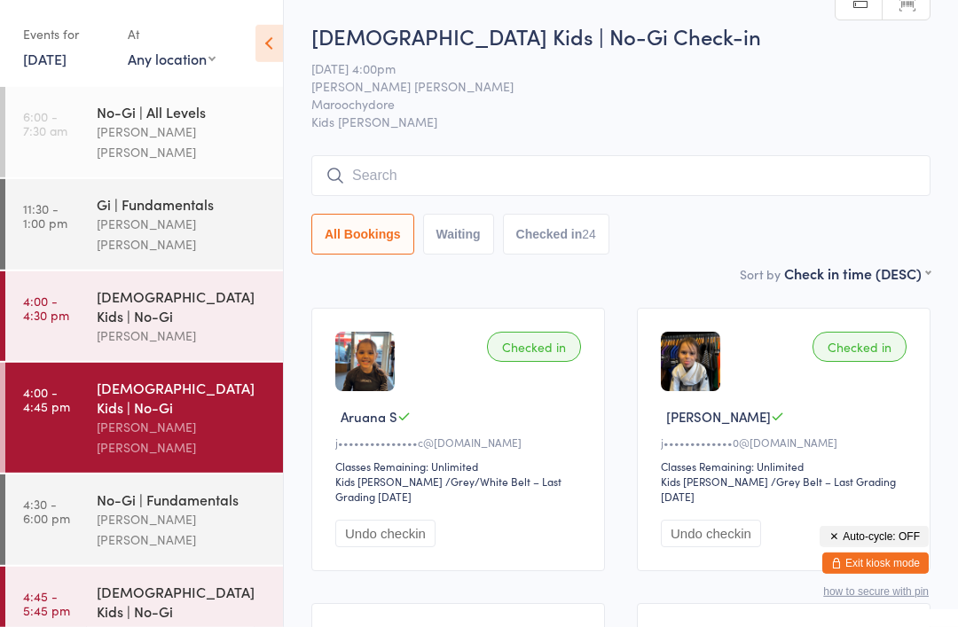
scroll to position [20, 0]
